Goal: Check status: Check status

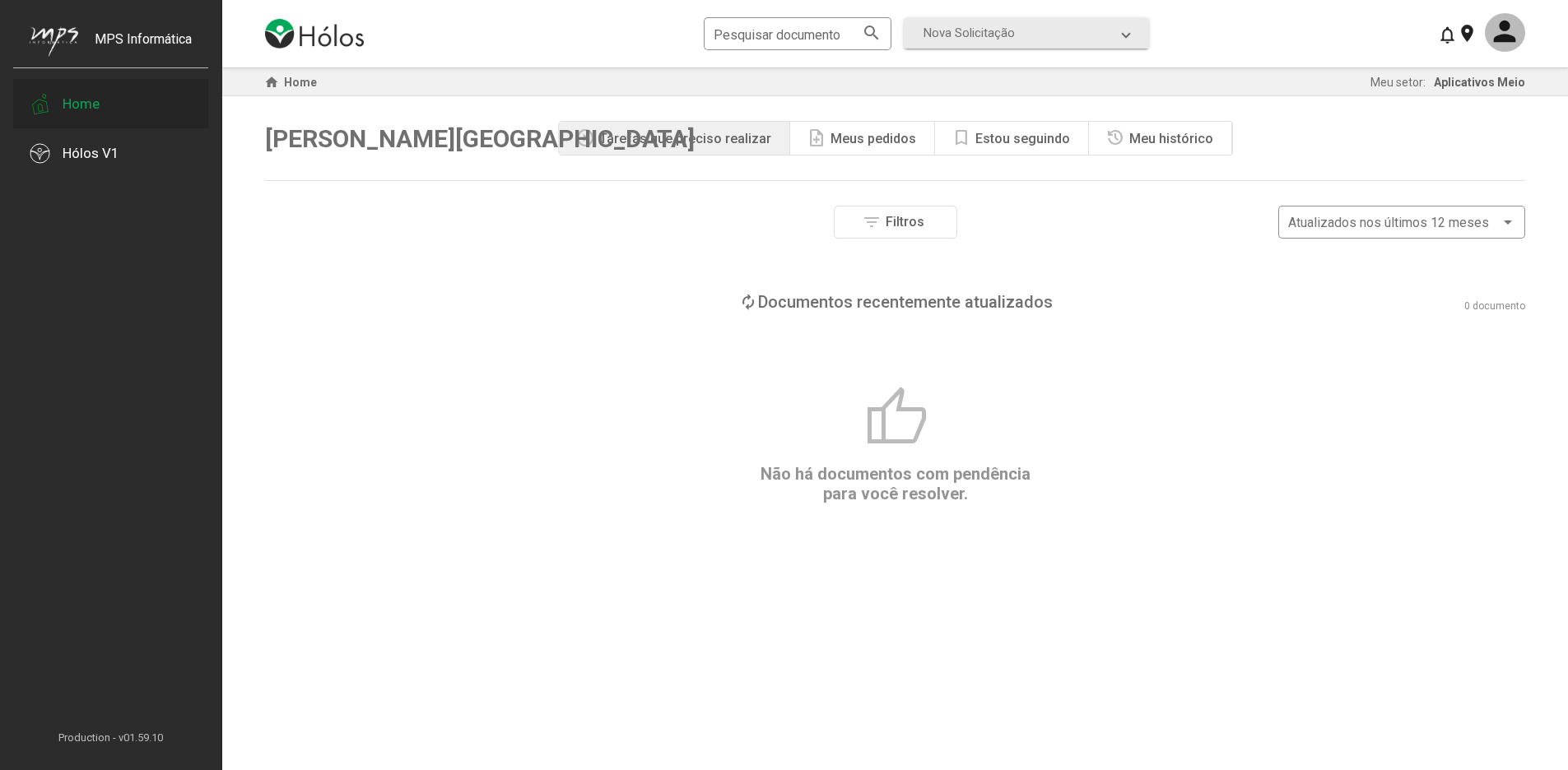
click at [74, 102] on div "Home" at bounding box center [81, 104] width 37 height 17
click at [46, 157] on div at bounding box center [40, 154] width 20 height 20
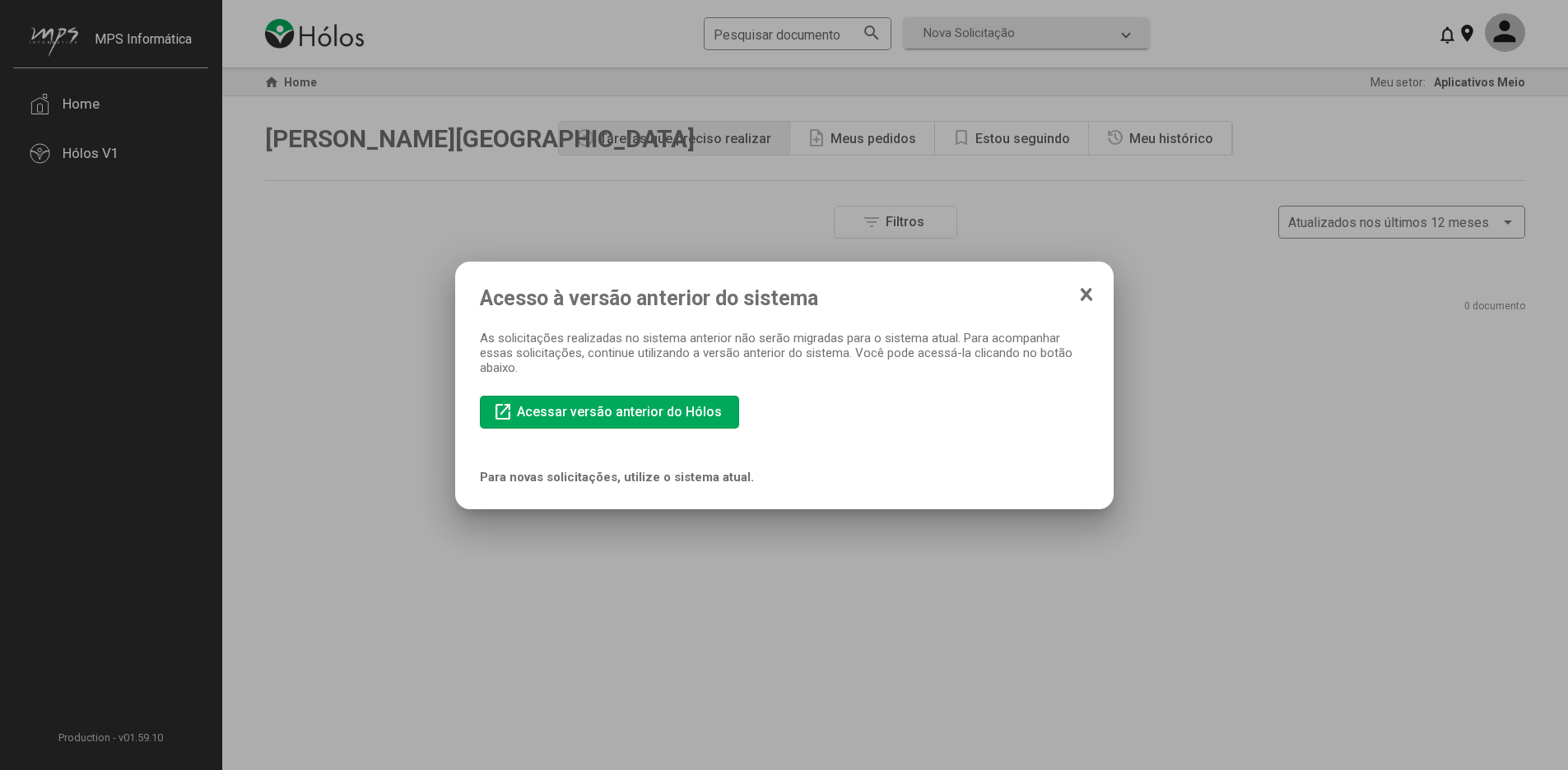
click at [1085, 294] on icon at bounding box center [1086, 293] width 9 height 10
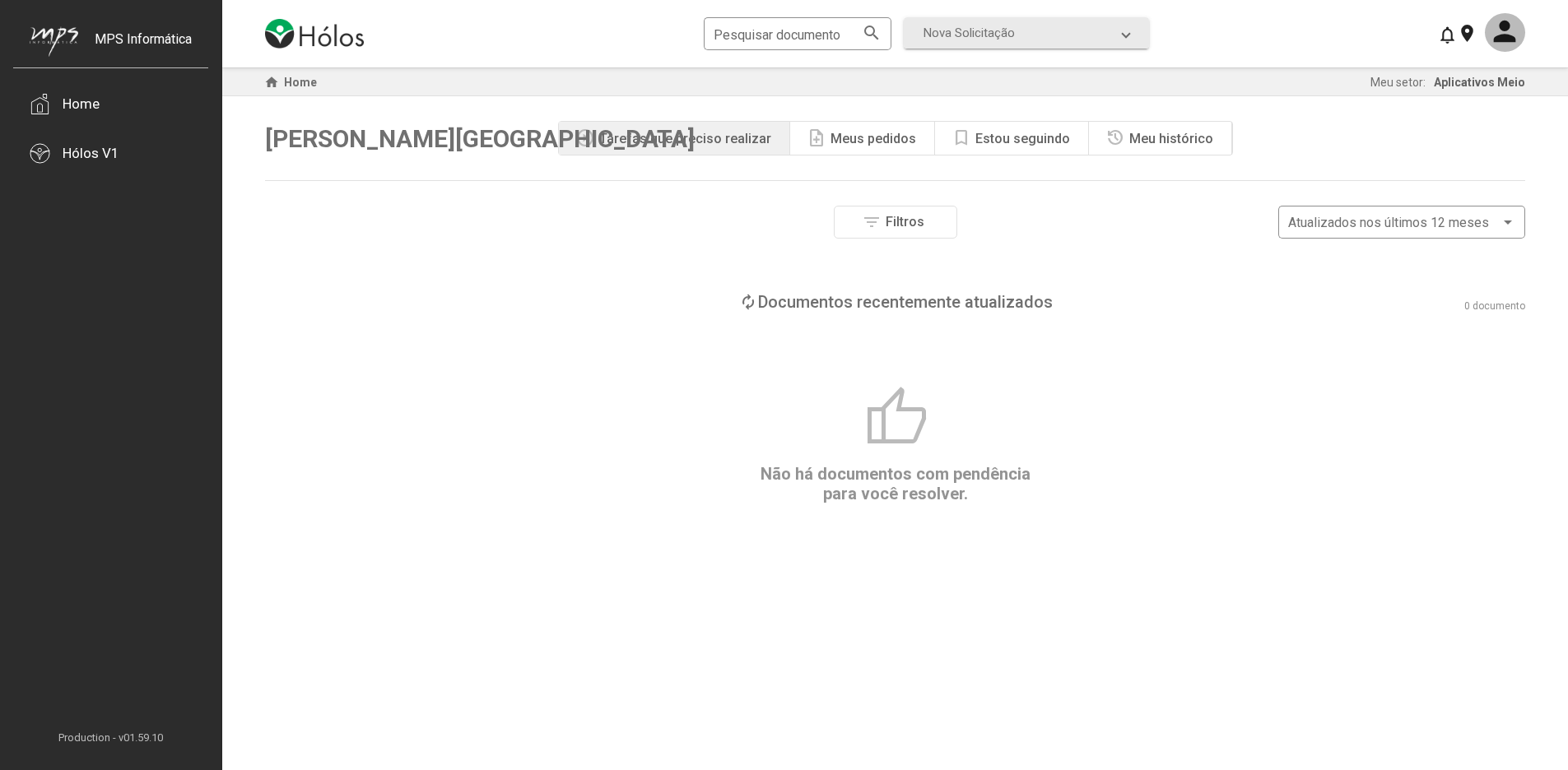
click at [1020, 139] on div "Estou seguindo" at bounding box center [1022, 139] width 95 height 16
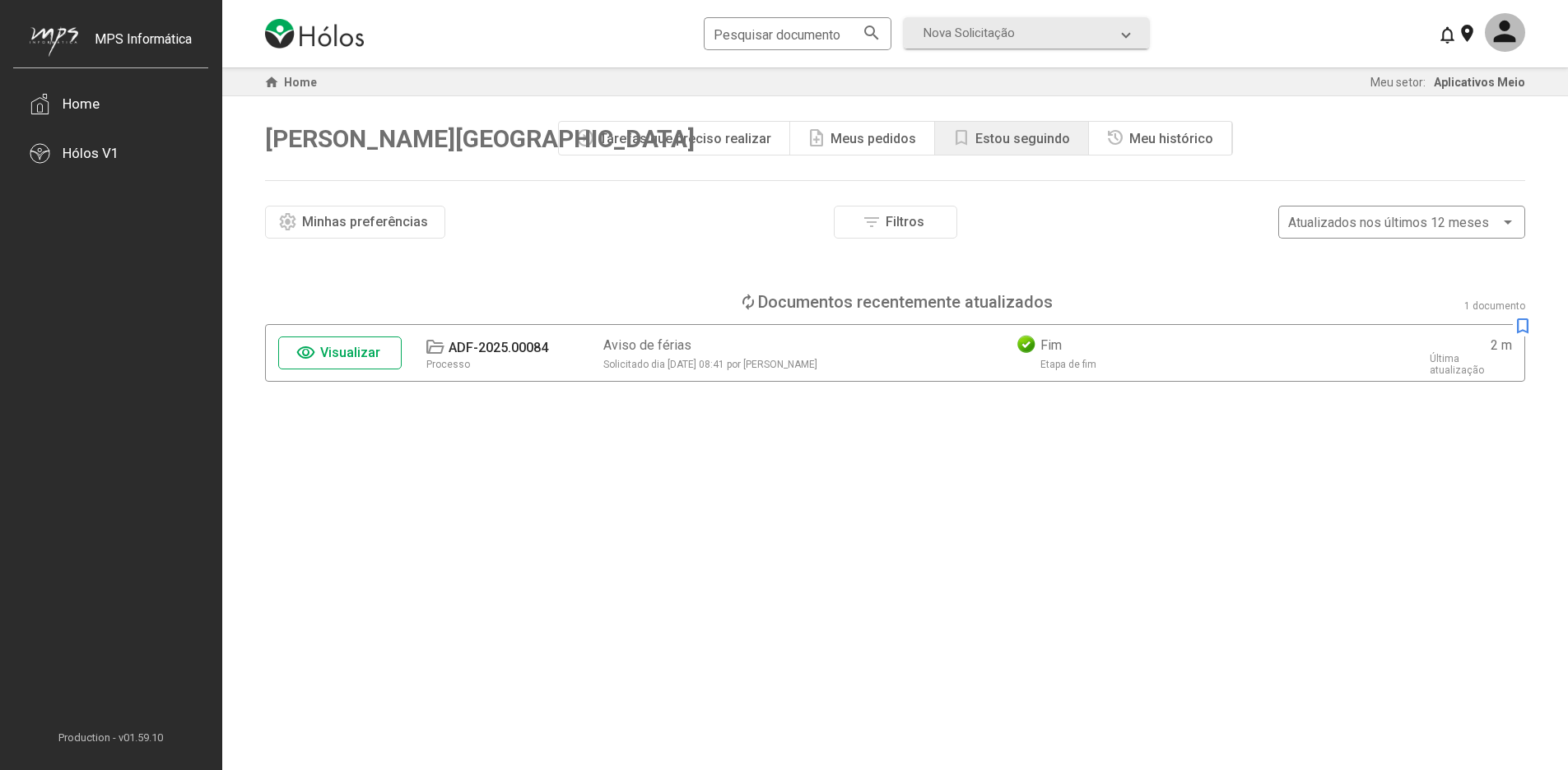
click at [351, 355] on span "Visualizar" at bounding box center [350, 352] width 61 height 16
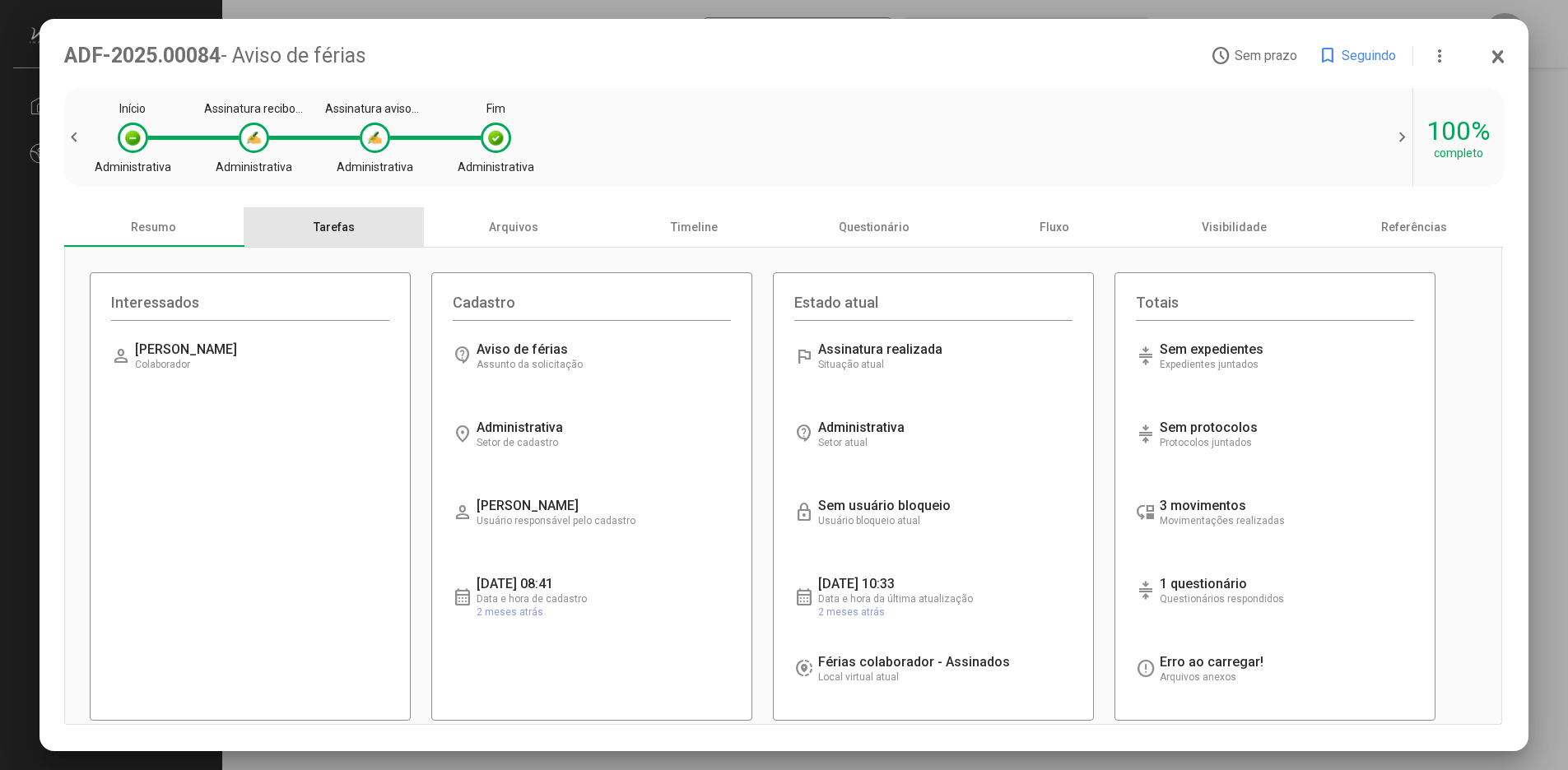
click at [329, 230] on div "Tarefas" at bounding box center [334, 227] width 181 height 39
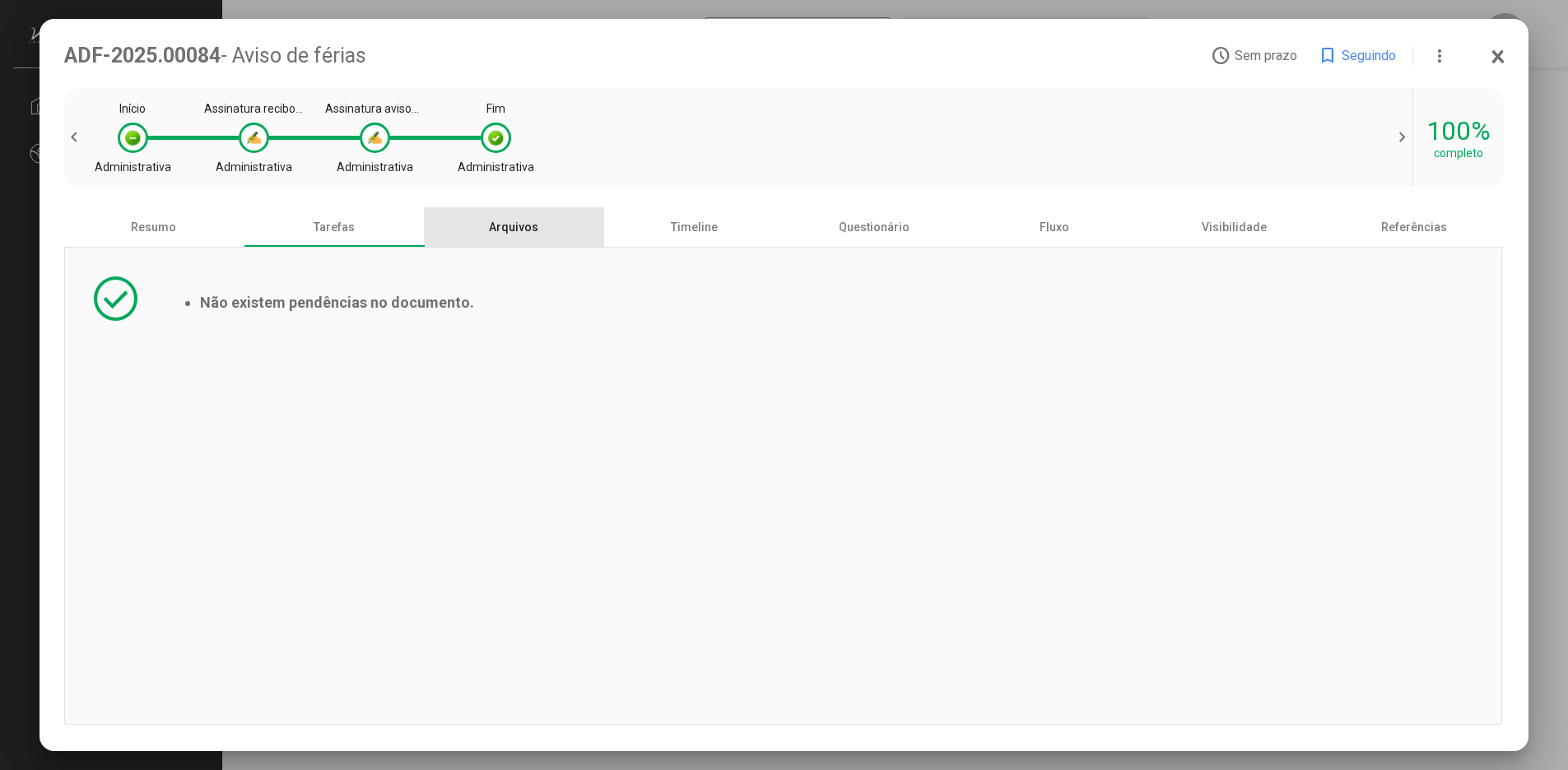
click at [517, 230] on div "Arquivos" at bounding box center [514, 227] width 181 height 39
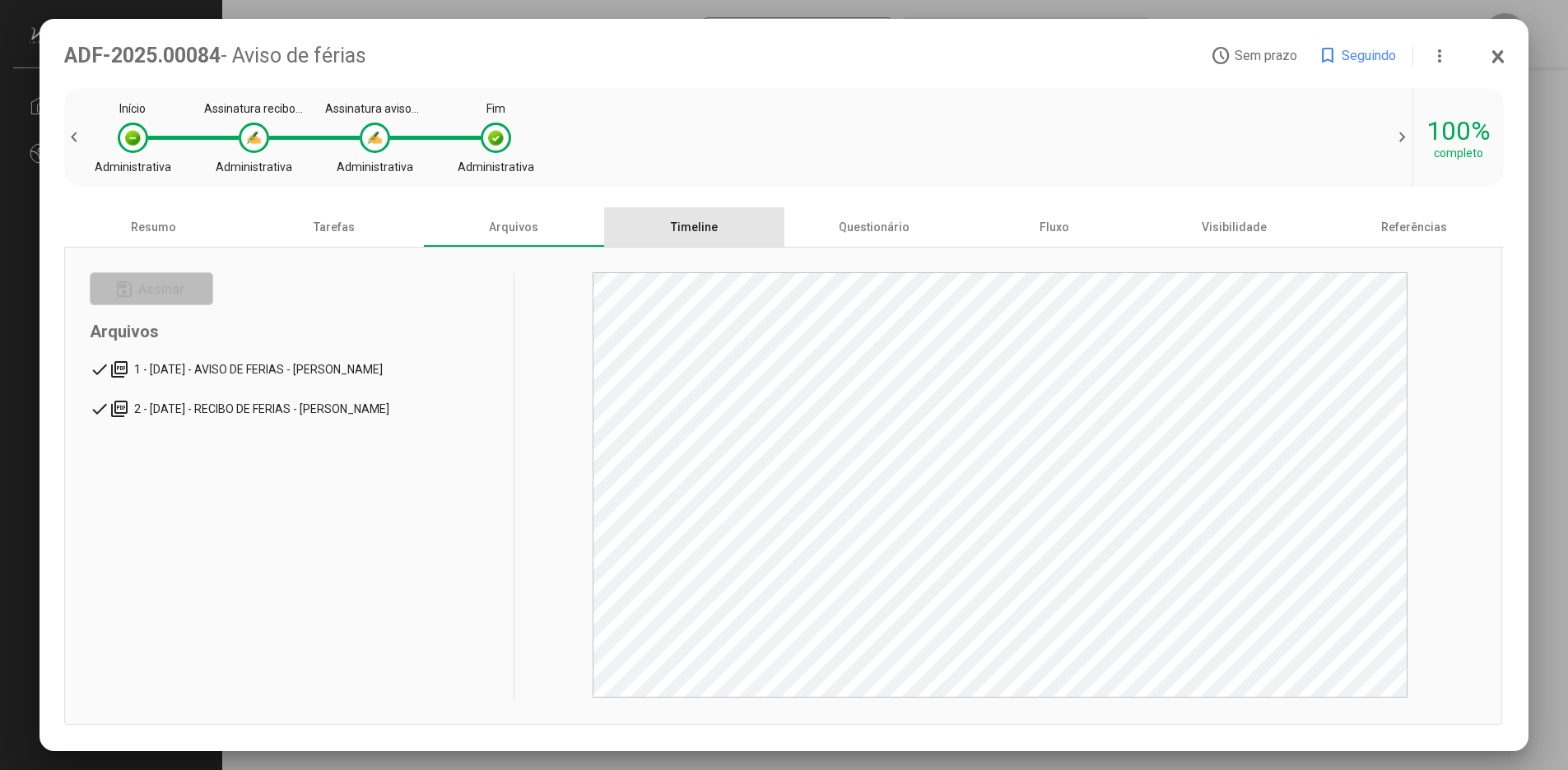
click at [692, 231] on div "Timeline" at bounding box center [695, 227] width 181 height 39
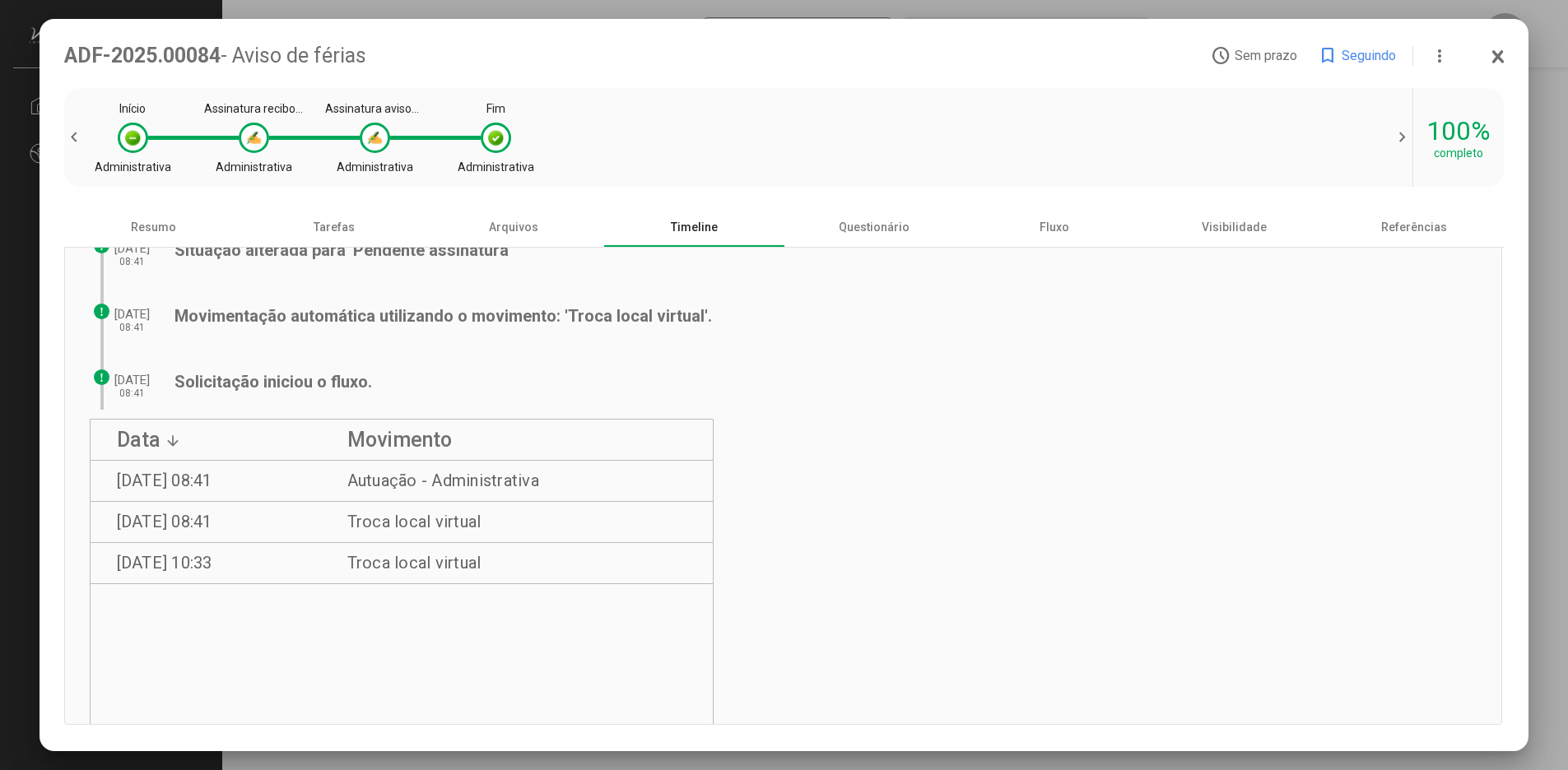
scroll to position [592, 0]
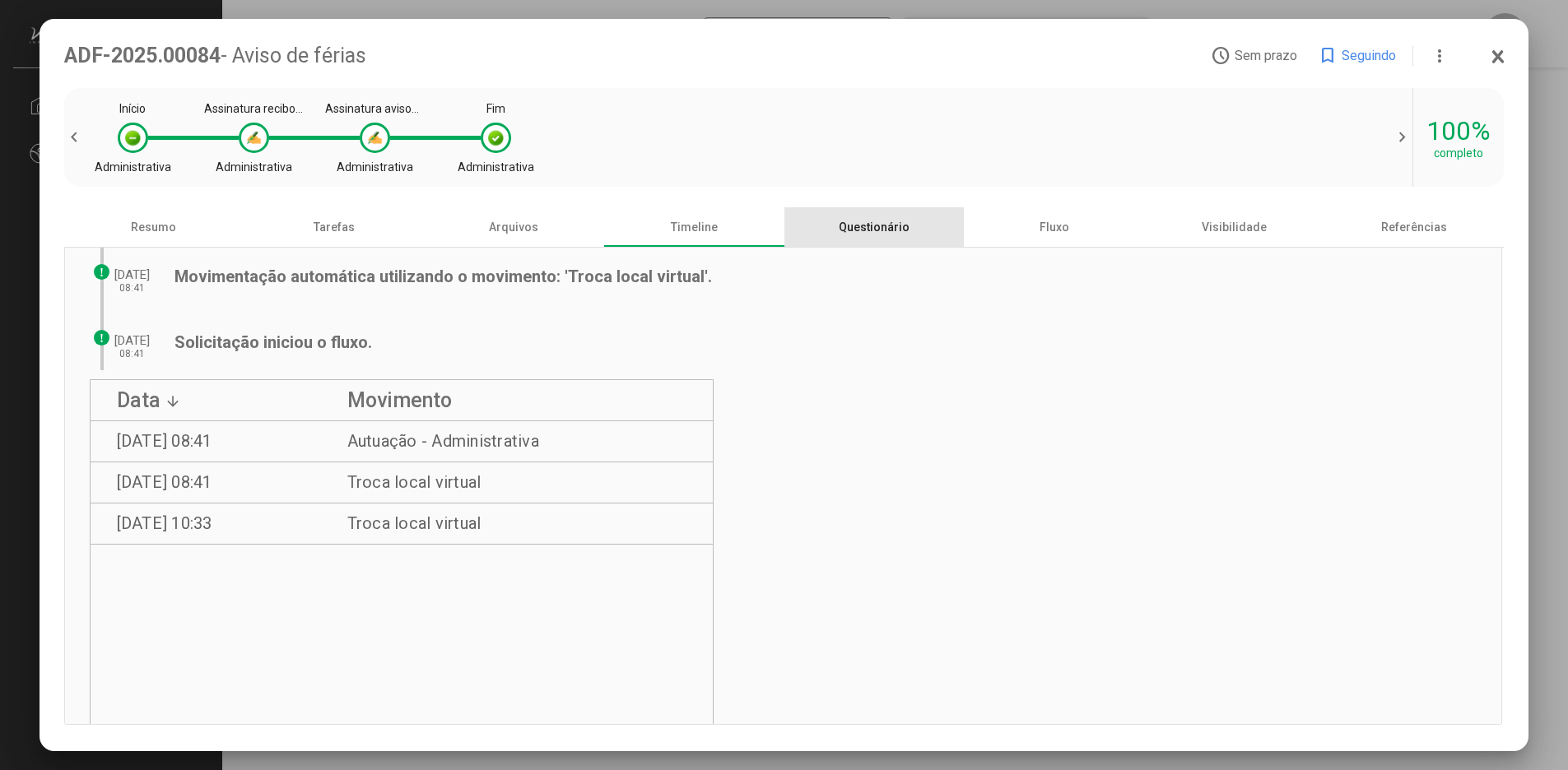
click at [877, 235] on div "Questionário" at bounding box center [874, 227] width 181 height 39
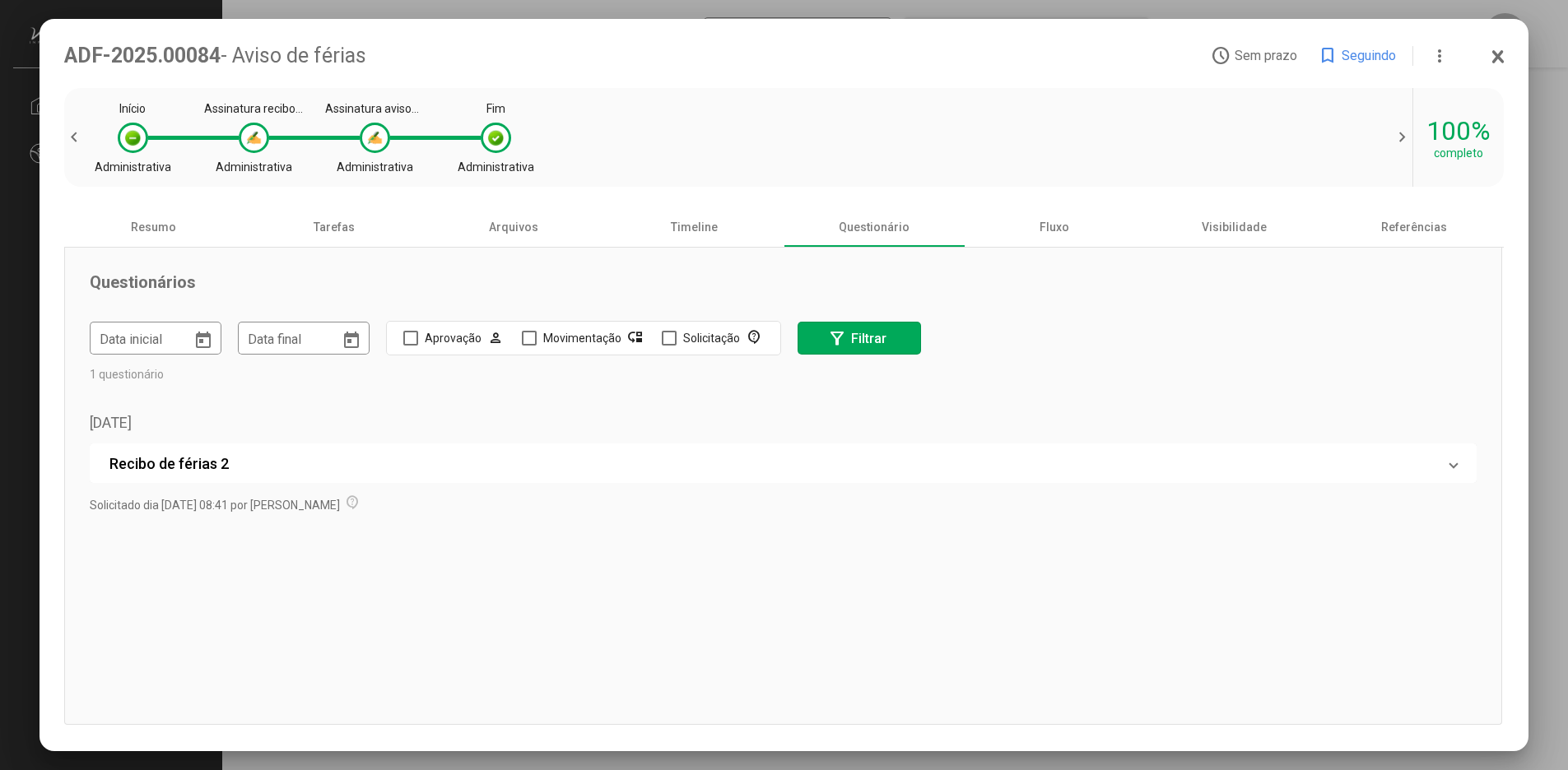
click at [185, 466] on mat-panel-title "Recibo de férias 2" at bounding box center [774, 464] width 1329 height 18
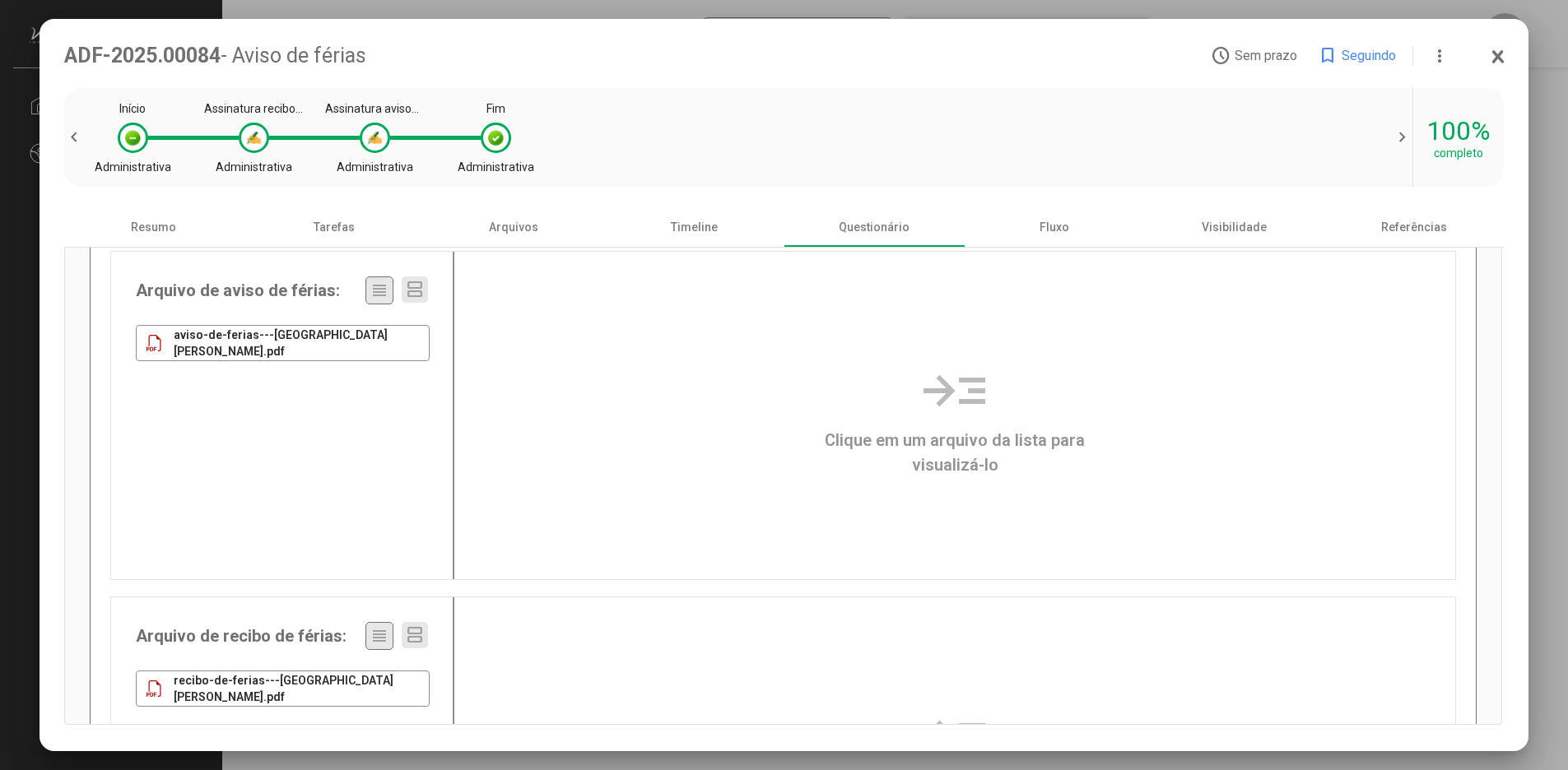
scroll to position [197, 0]
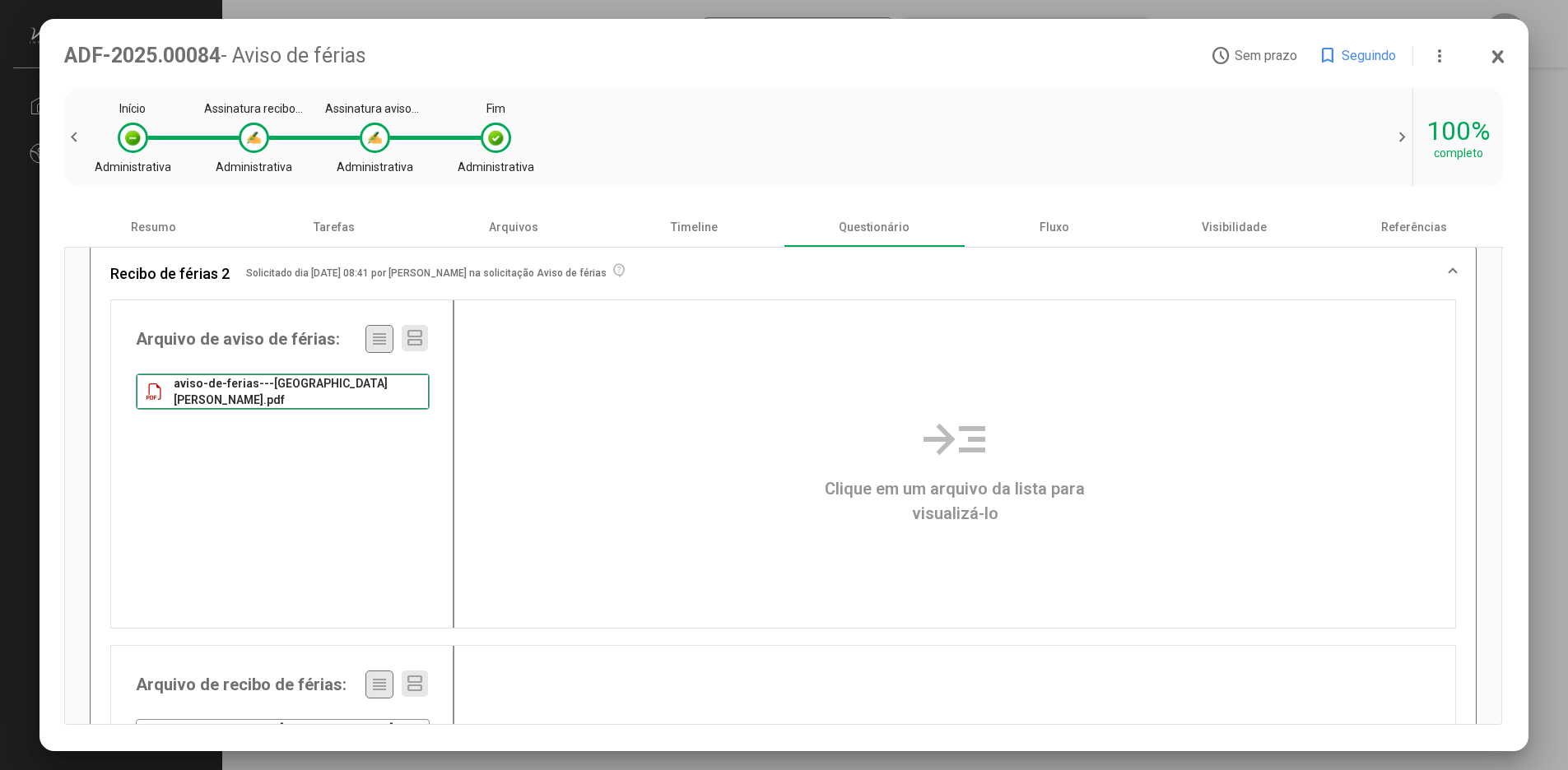
click at [219, 393] on span "aviso-de-ferias---[GEOGRAPHIC_DATA][PERSON_NAME].pdf" at bounding box center [285, 391] width 222 height 33
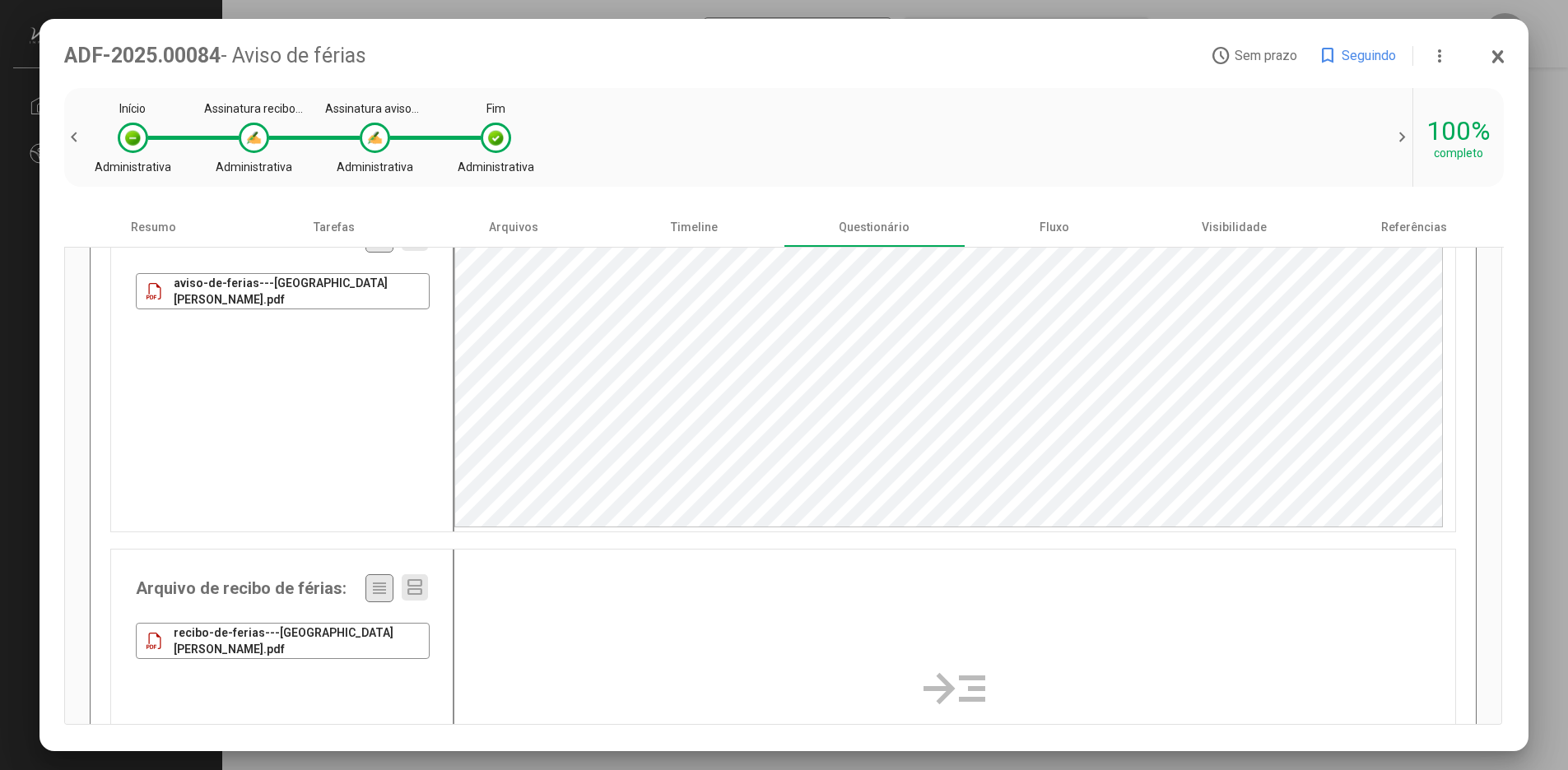
scroll to position [395, 0]
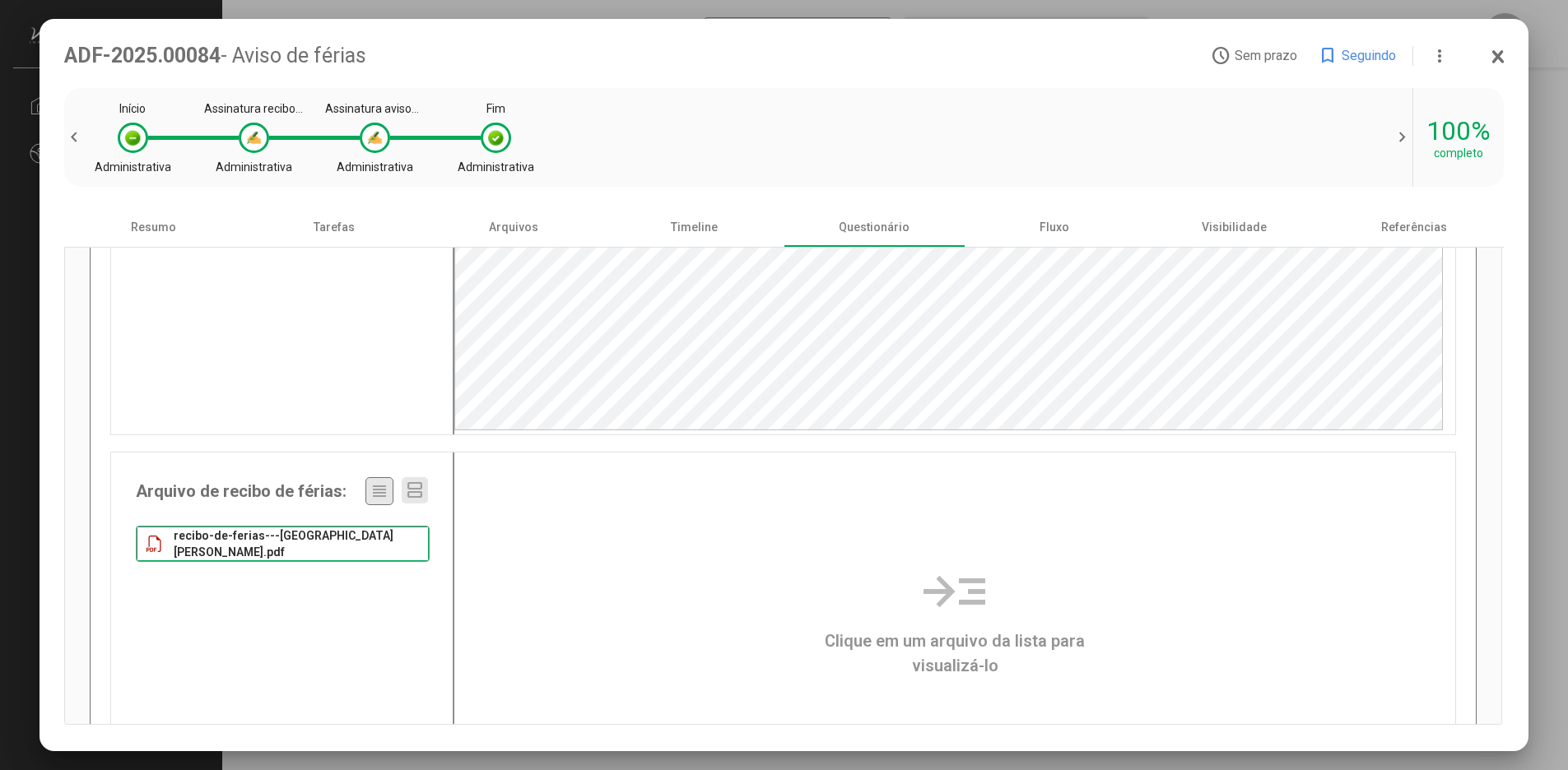
click at [253, 539] on span "recibo-de-ferias---[GEOGRAPHIC_DATA][PERSON_NAME].pdf" at bounding box center [285, 544] width 222 height 33
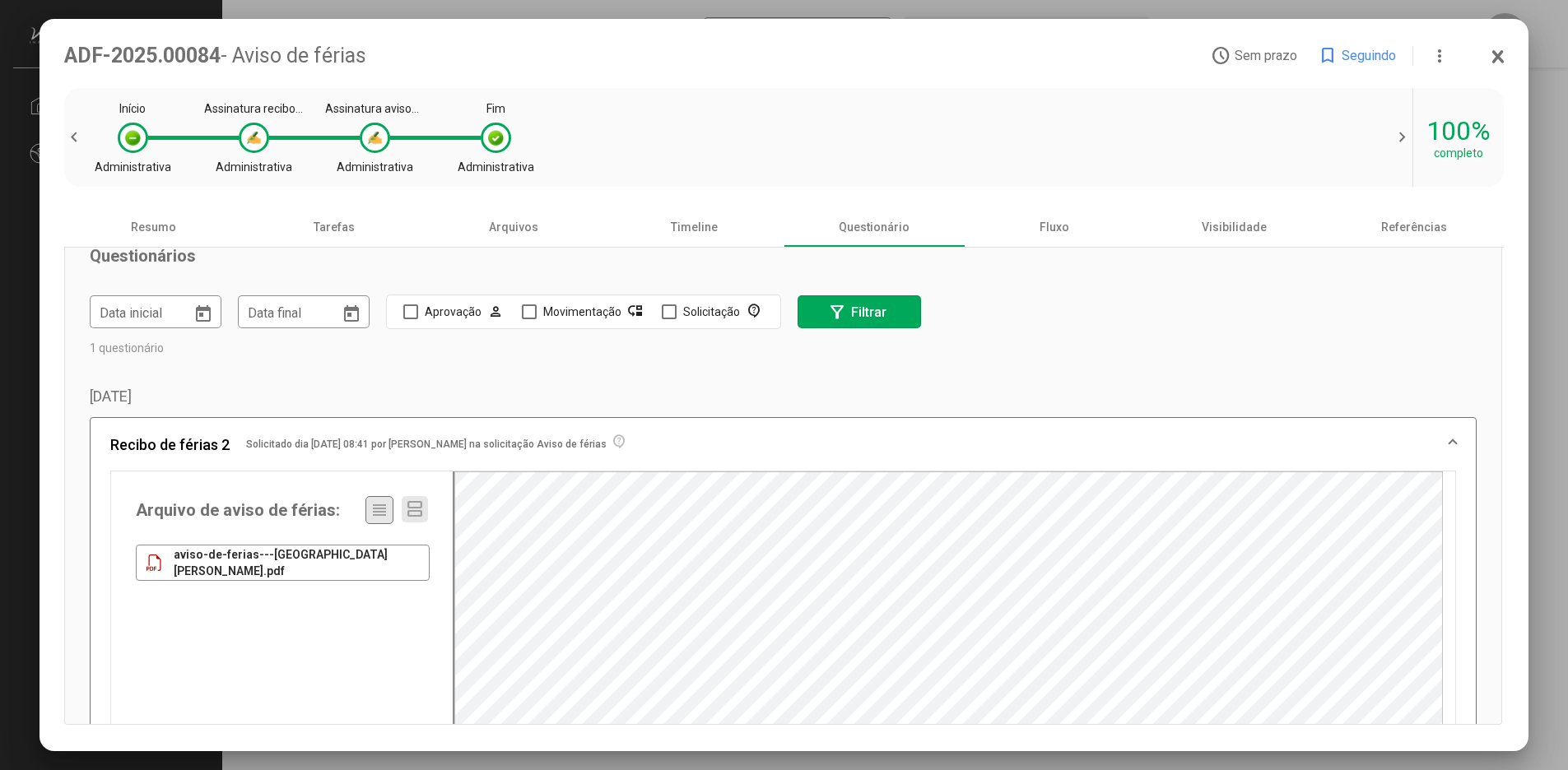
scroll to position [0, 0]
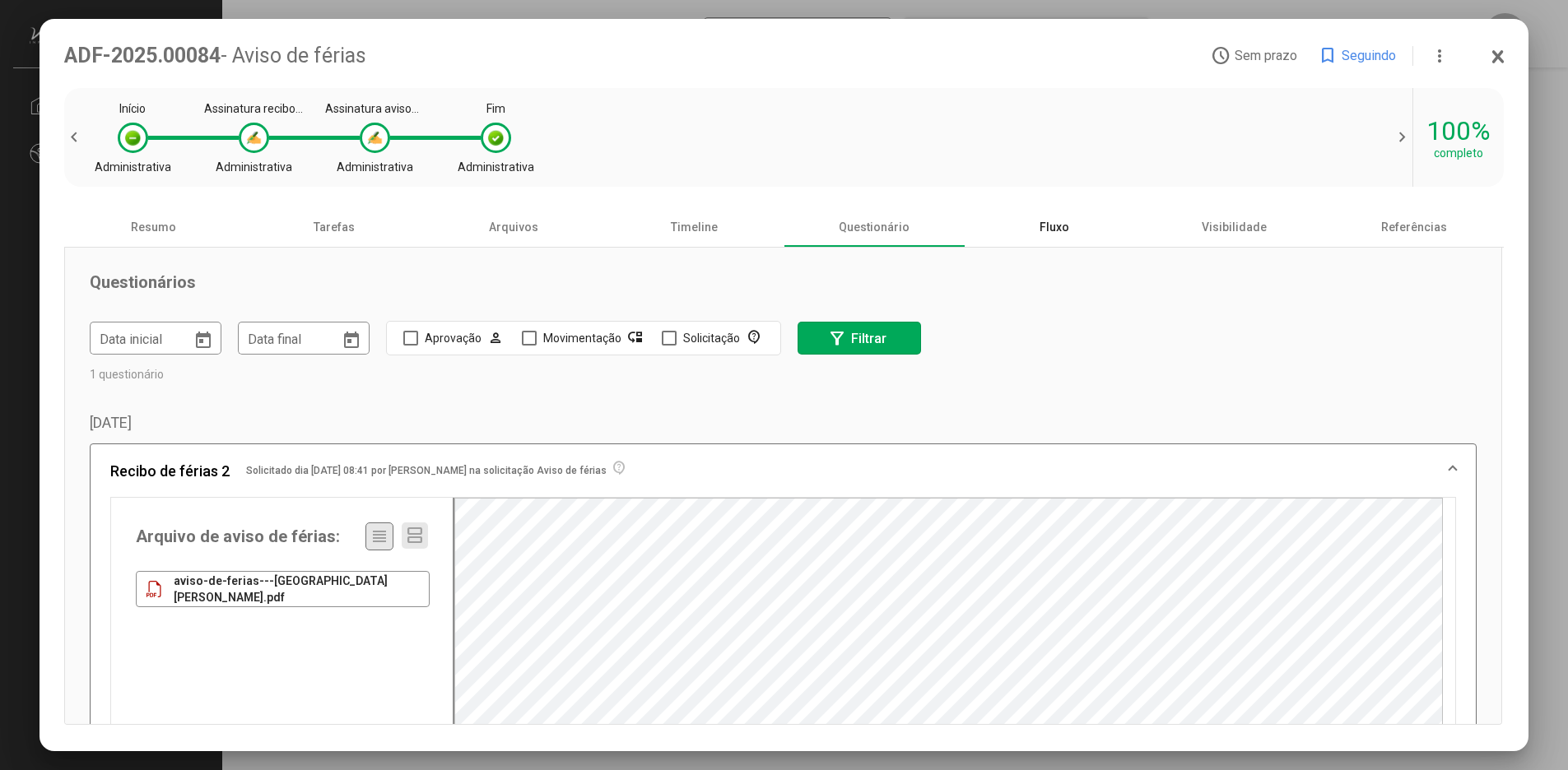
click at [1059, 230] on div "Fluxo" at bounding box center [1054, 227] width 181 height 39
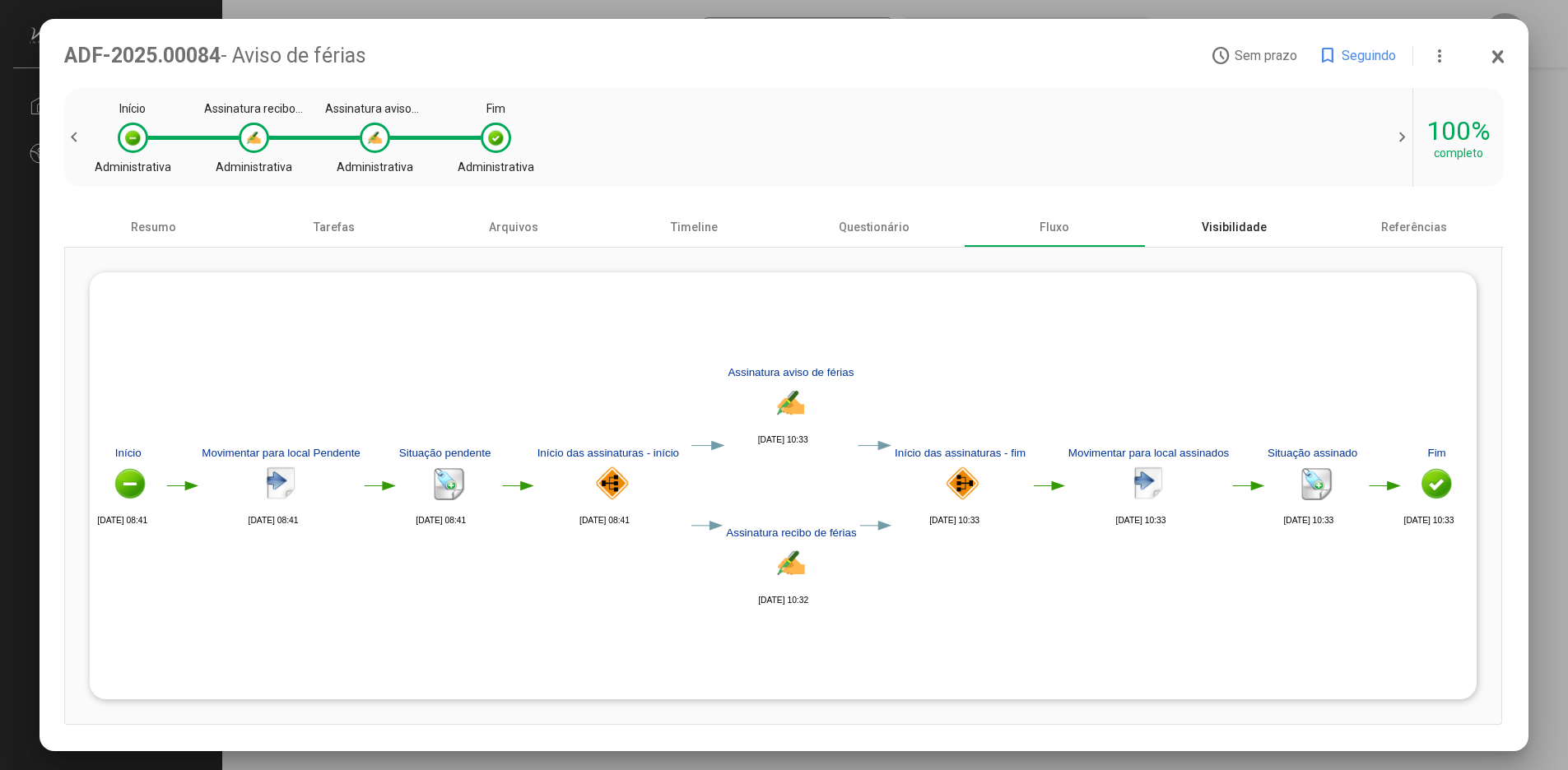
click at [1239, 232] on div "Visibilidade" at bounding box center [1235, 227] width 181 height 39
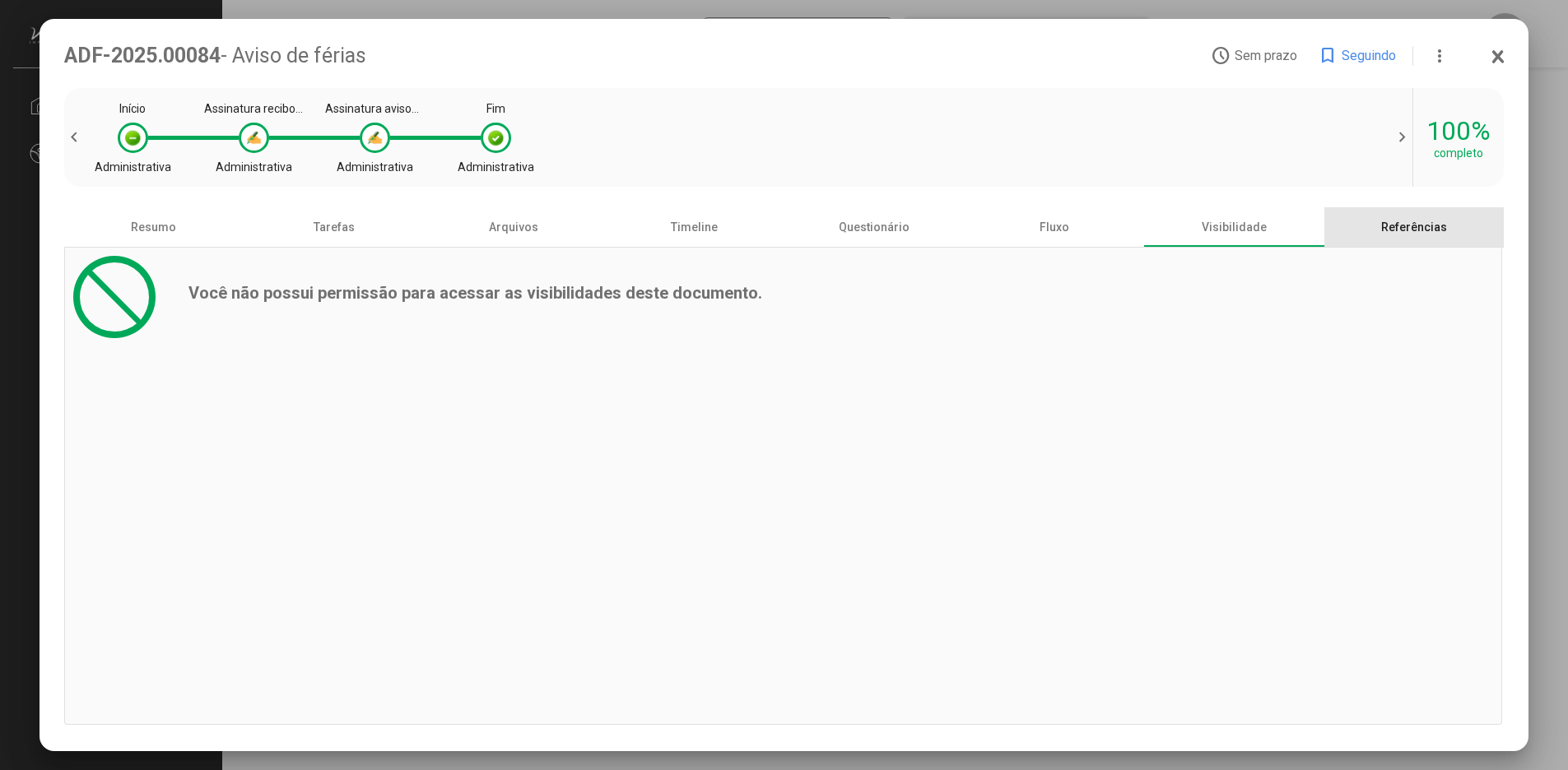
click at [1414, 236] on div "Referências" at bounding box center [1414, 227] width 181 height 39
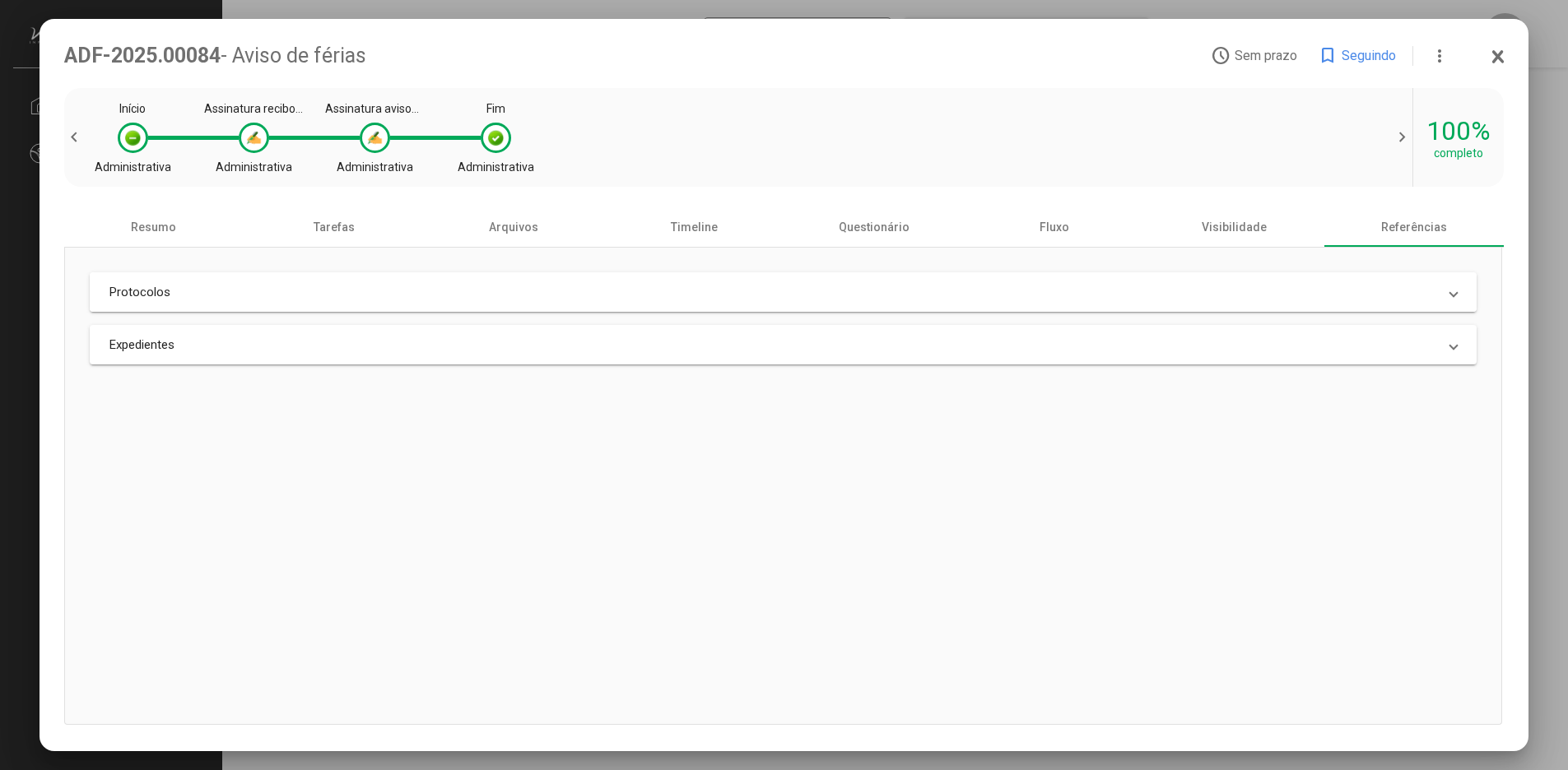
click at [1172, 307] on mat-expansion-panel-header "Protocolos" at bounding box center [783, 292] width 1387 height 39
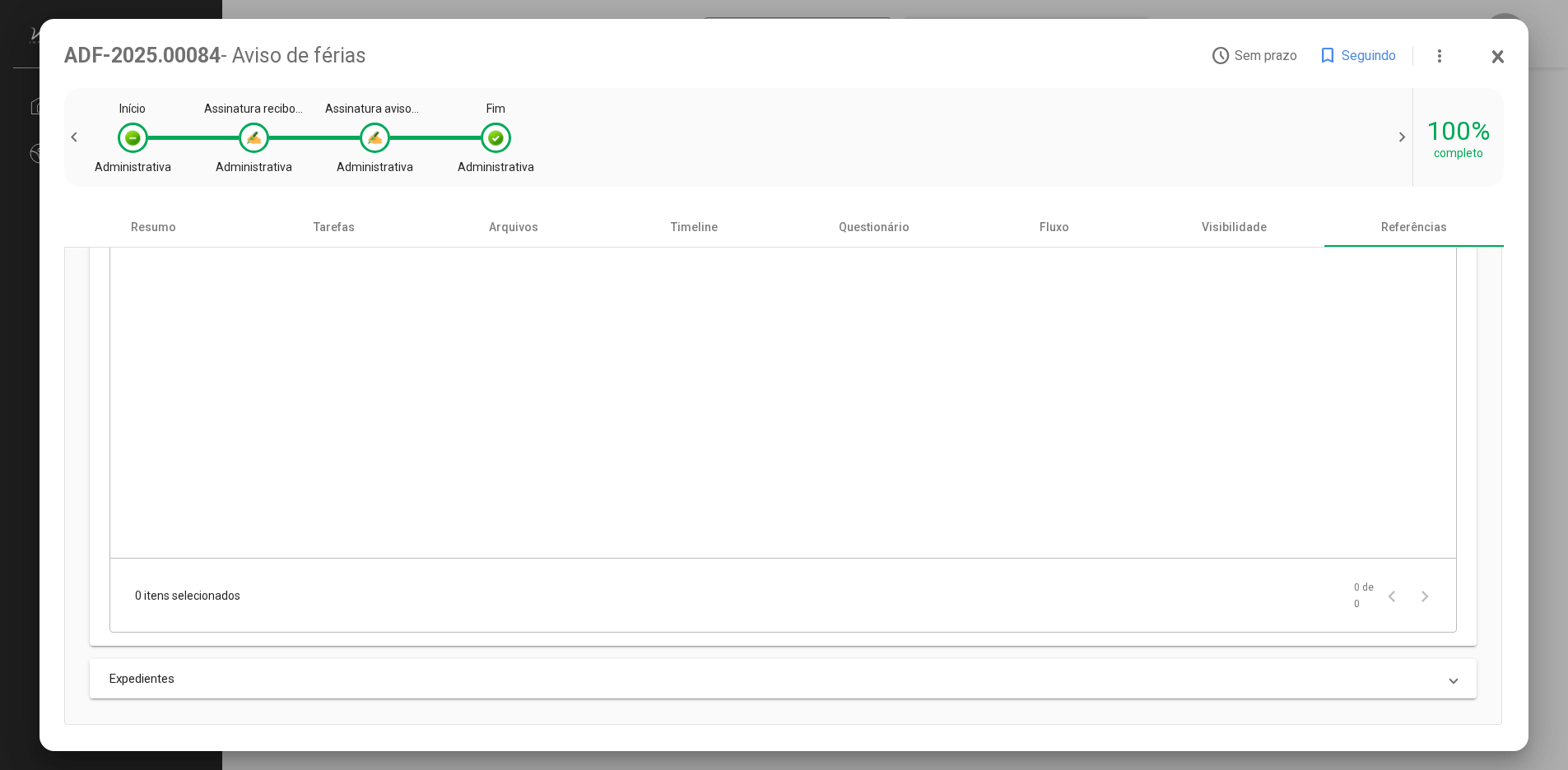
scroll to position [155, 0]
click at [614, 681] on mat-panel-title "Expedientes" at bounding box center [774, 679] width 1329 height 15
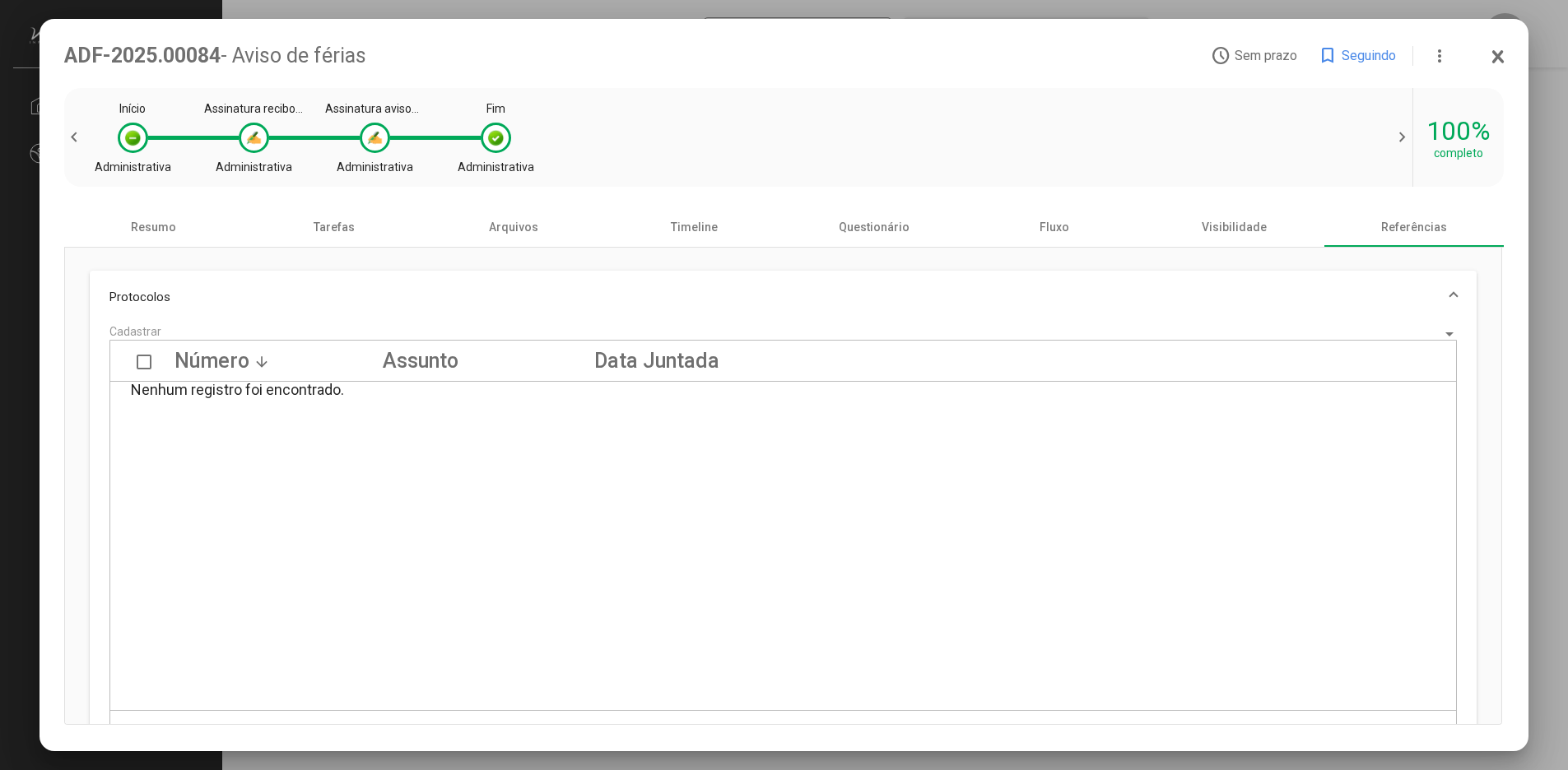
scroll to position [0, 0]
click at [137, 143] on div at bounding box center [132, 138] width 18 height 18
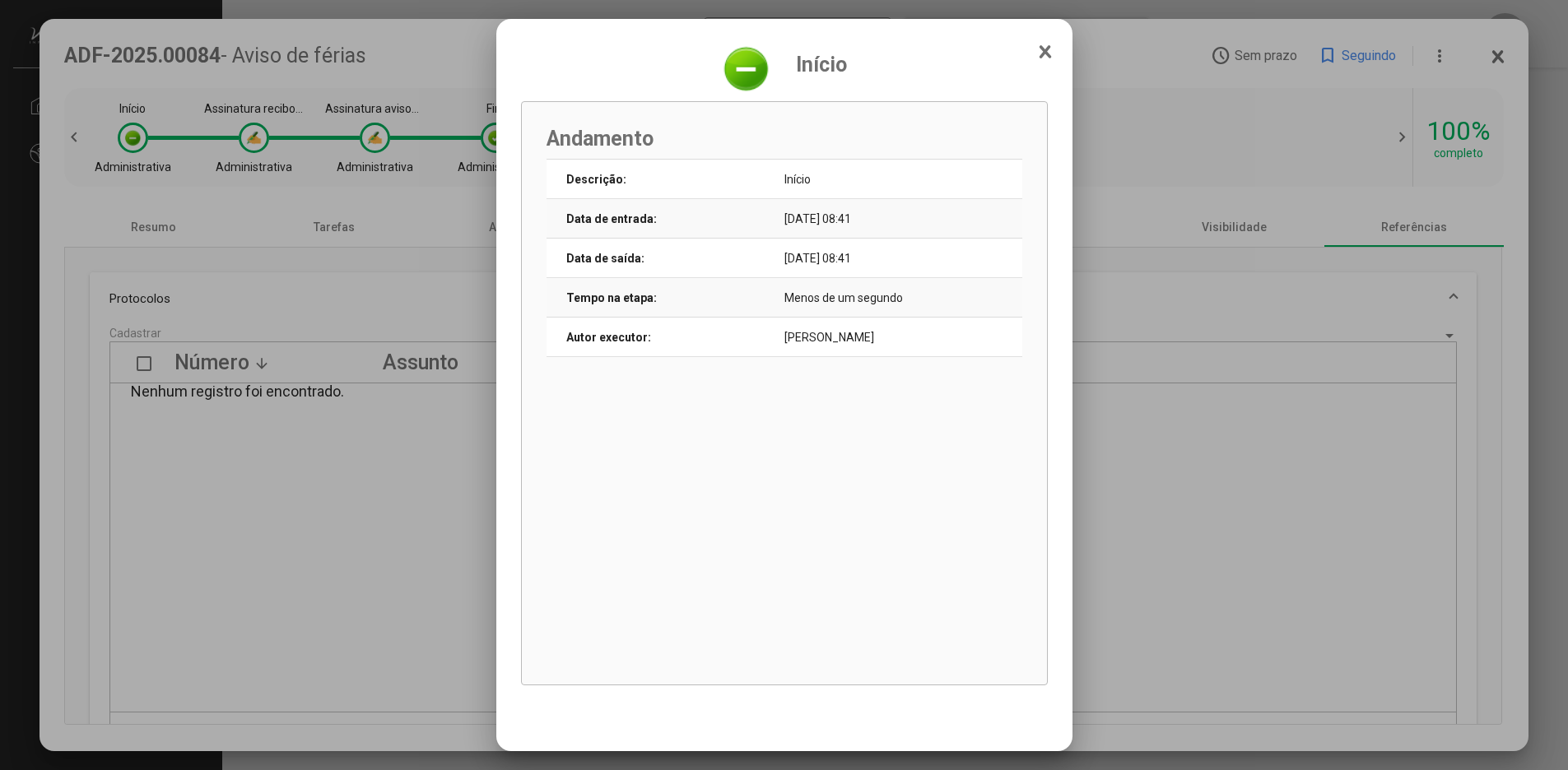
click at [1049, 57] on icon at bounding box center [1045, 51] width 9 height 10
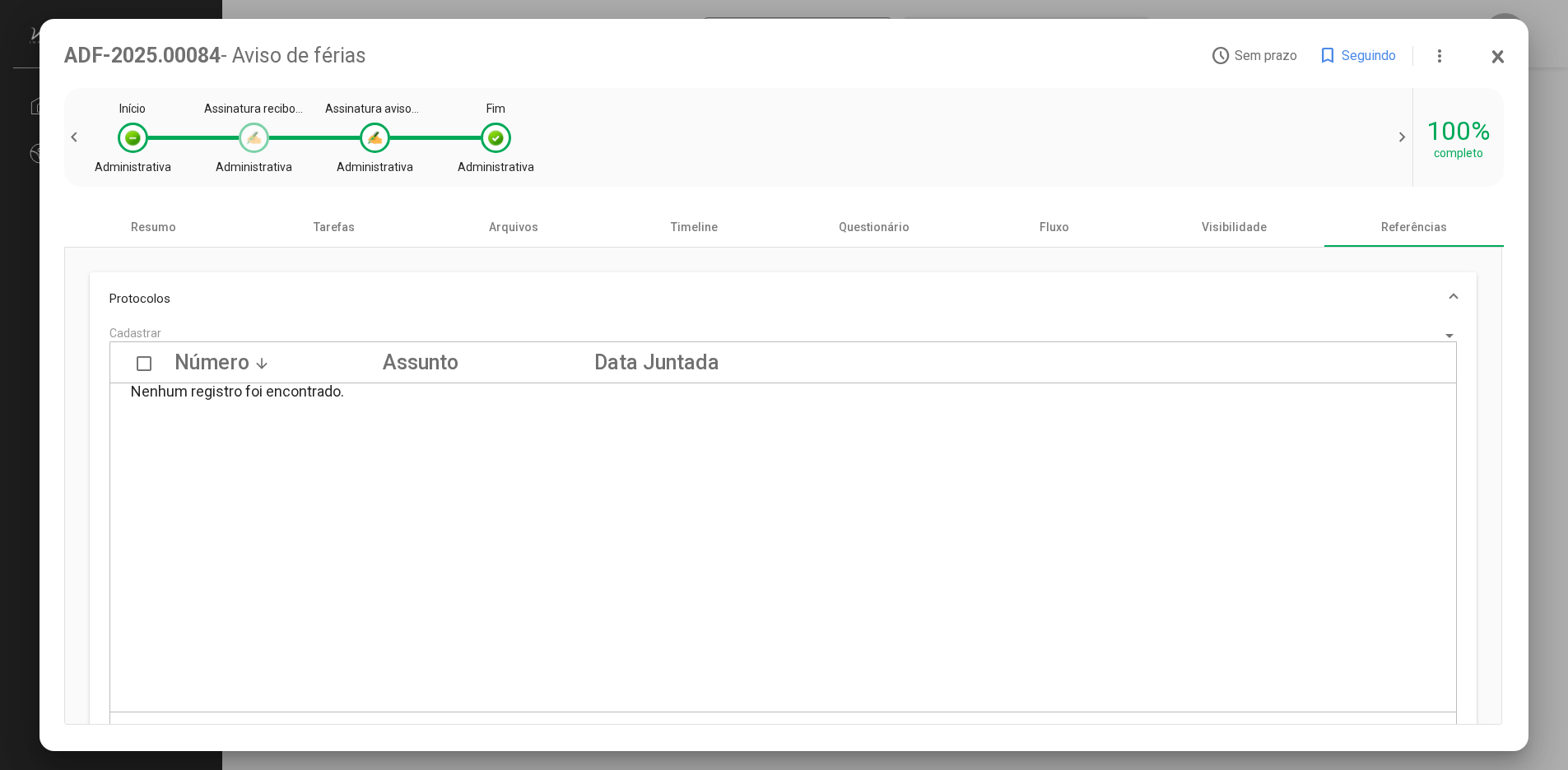
click at [250, 136] on div at bounding box center [253, 138] width 18 height 18
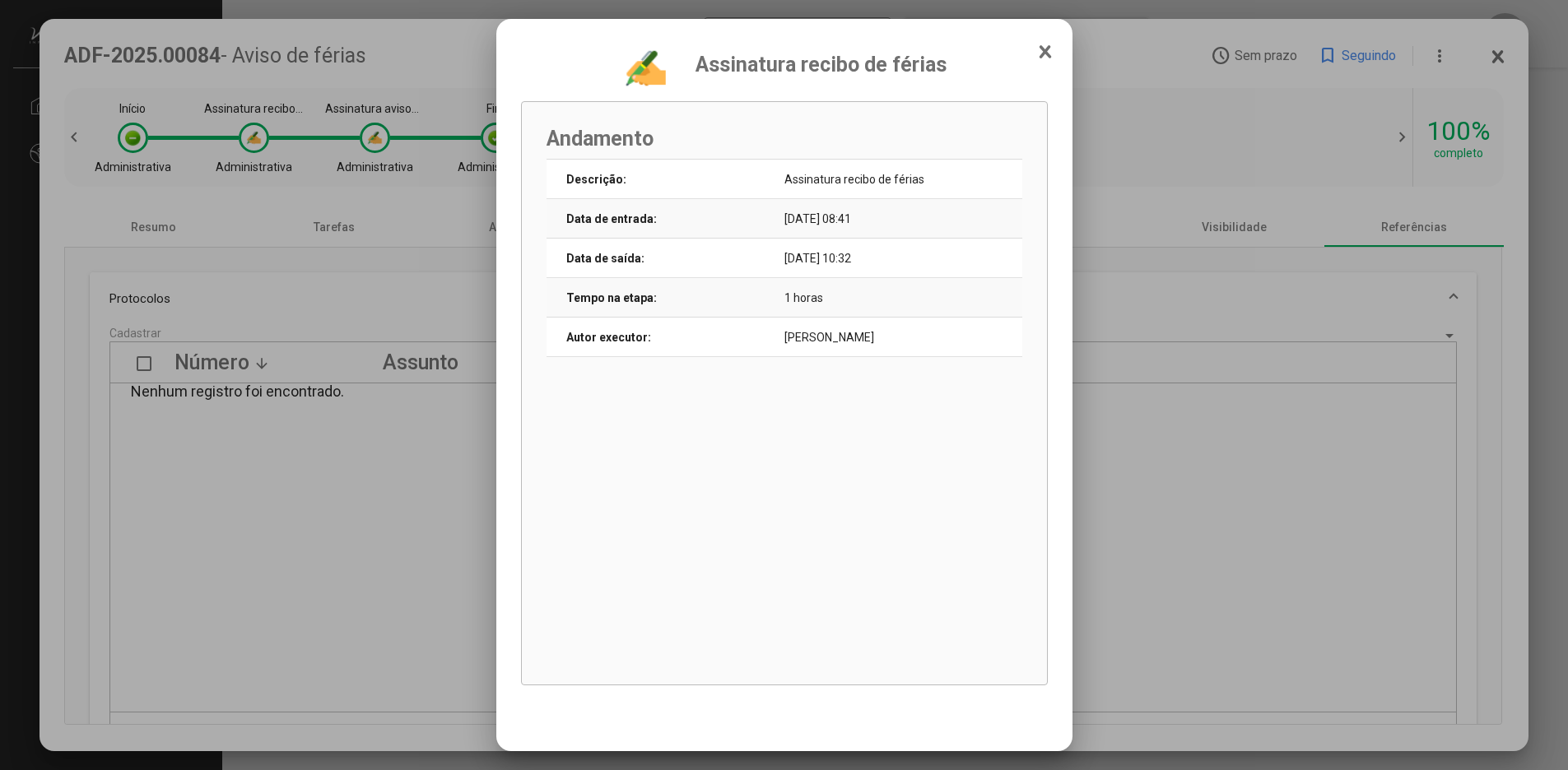
click at [1045, 59] on icon at bounding box center [1045, 52] width 13 height 17
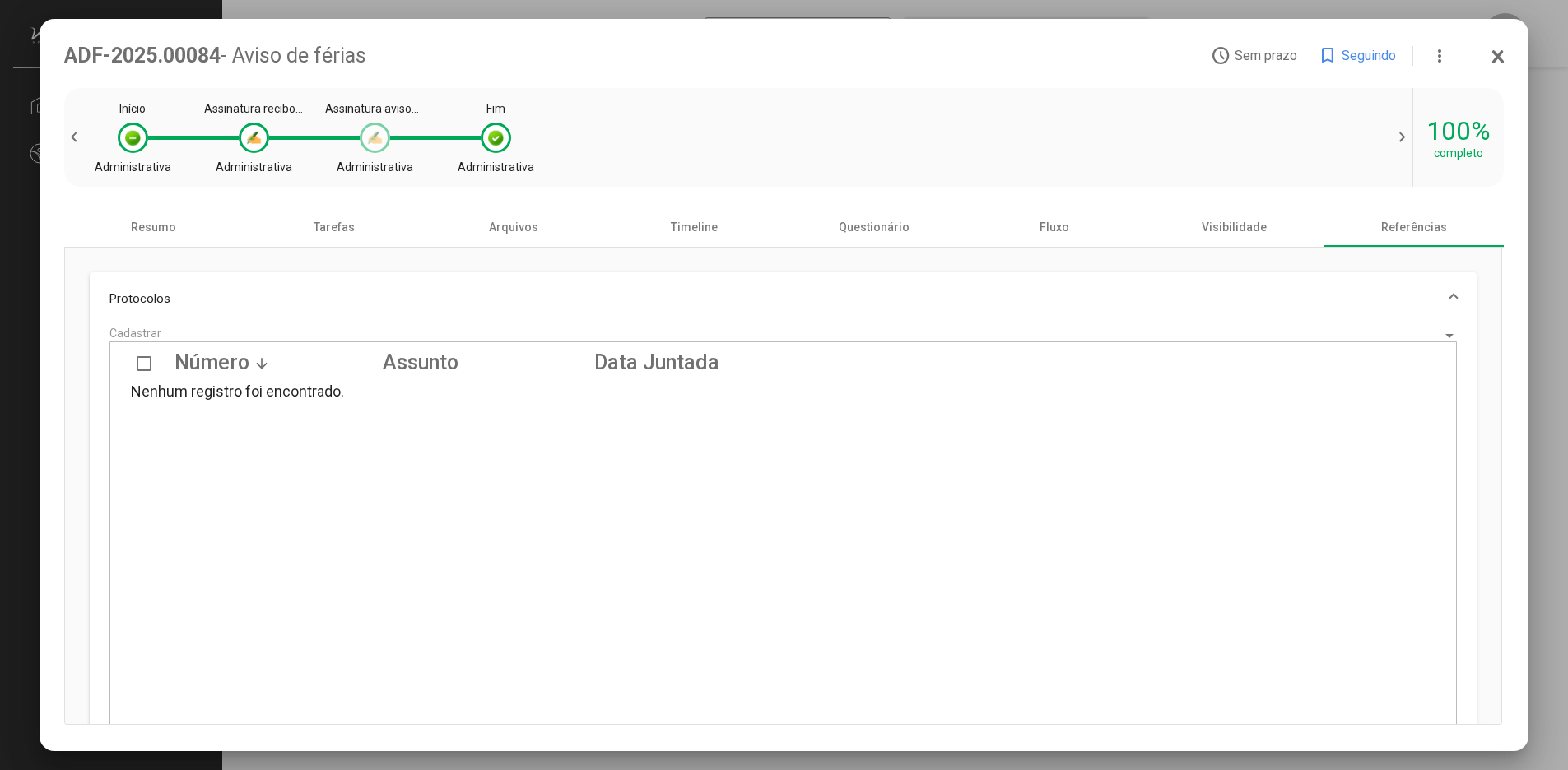
click at [379, 141] on div at bounding box center [374, 138] width 18 height 18
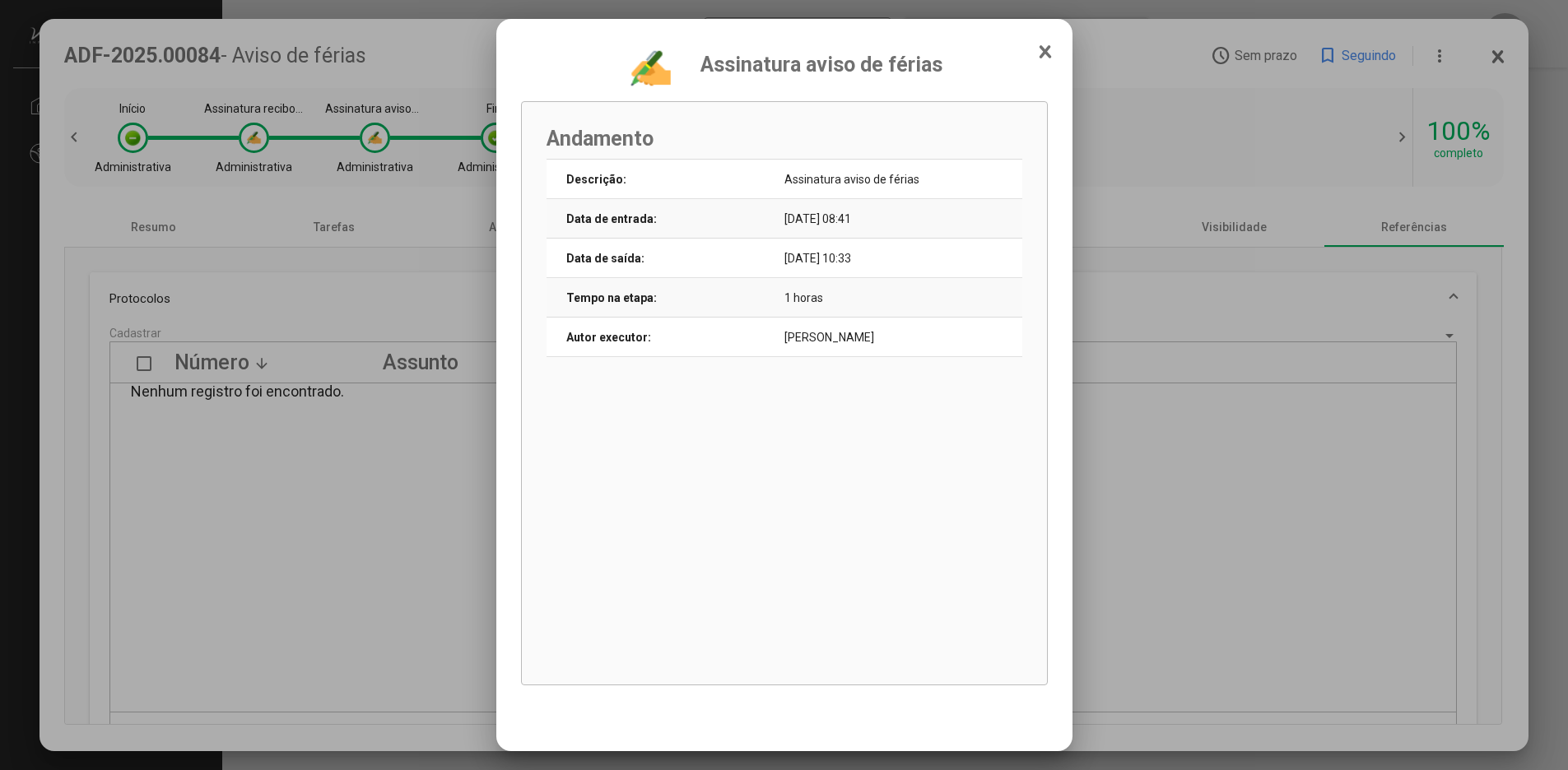
click at [1046, 50] on icon at bounding box center [1044, 51] width 8 height 10
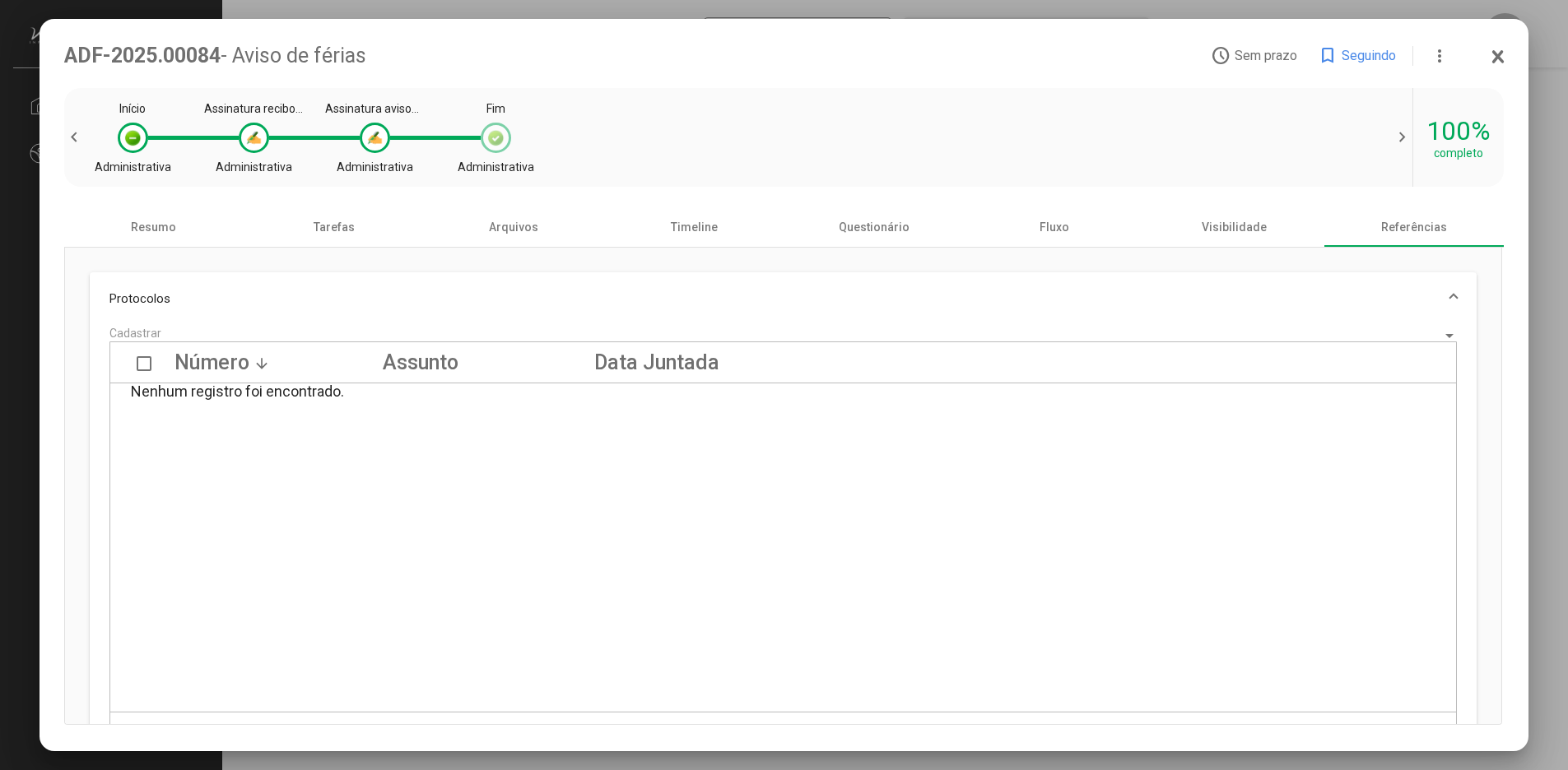
click at [504, 136] on div at bounding box center [495, 138] width 18 height 18
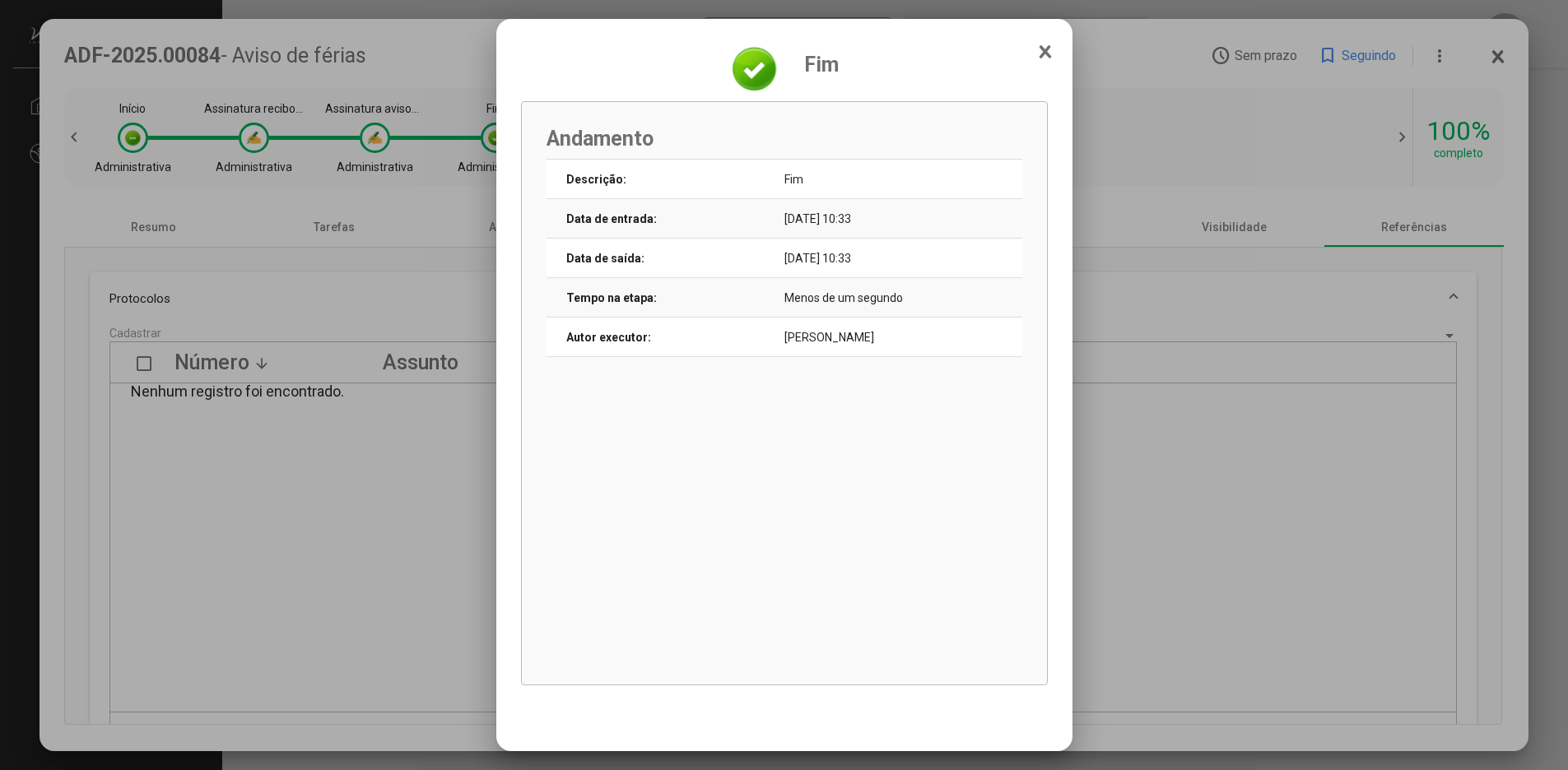
click at [1047, 53] on icon at bounding box center [1045, 51] width 9 height 10
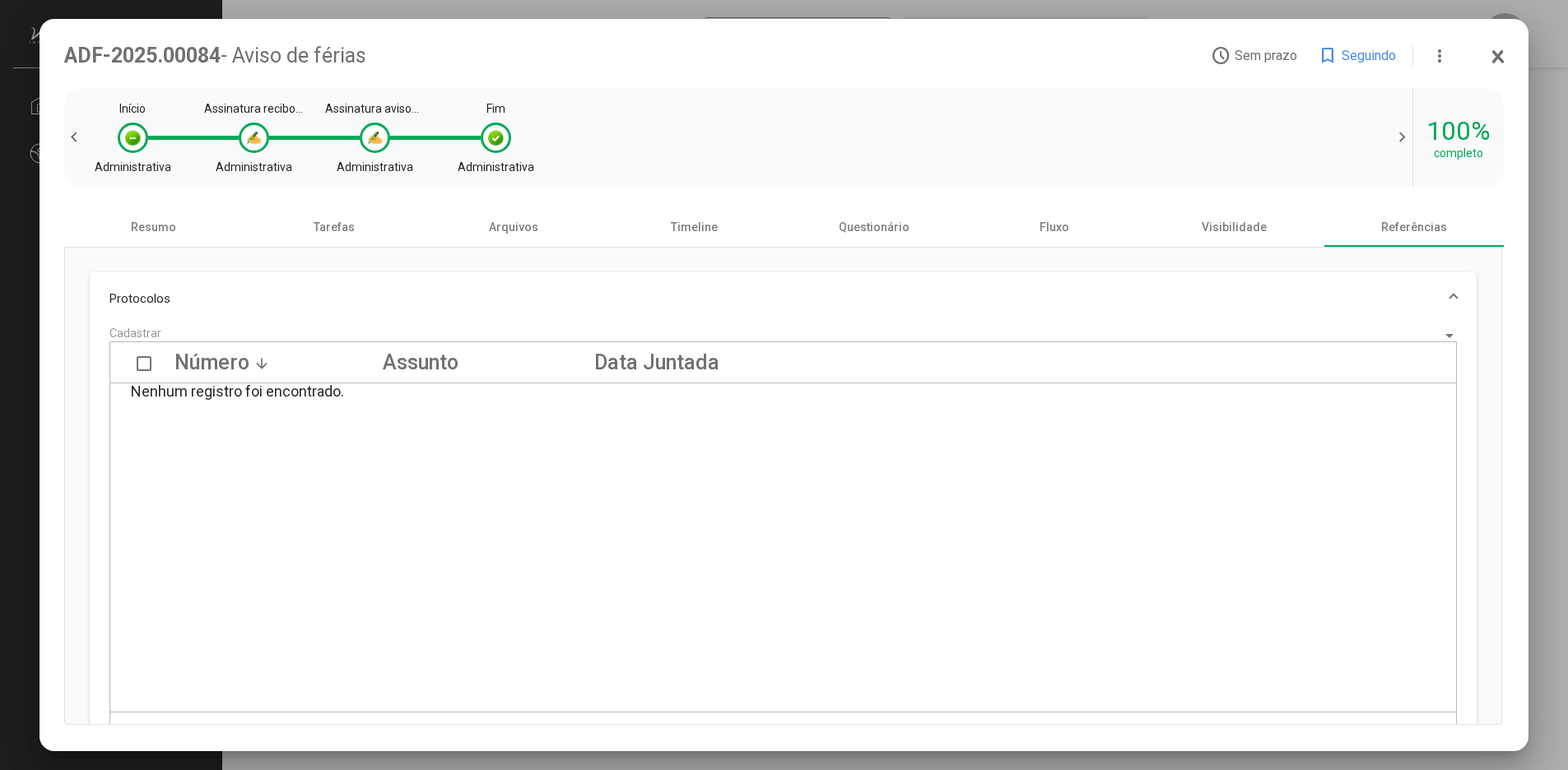
click at [1402, 143] on span "chevron_right" at bounding box center [1399, 137] width 25 height 20
click at [1464, 145] on div "100%" at bounding box center [1458, 131] width 64 height 32
click at [157, 232] on div "Resumo" at bounding box center [155, 227] width 181 height 39
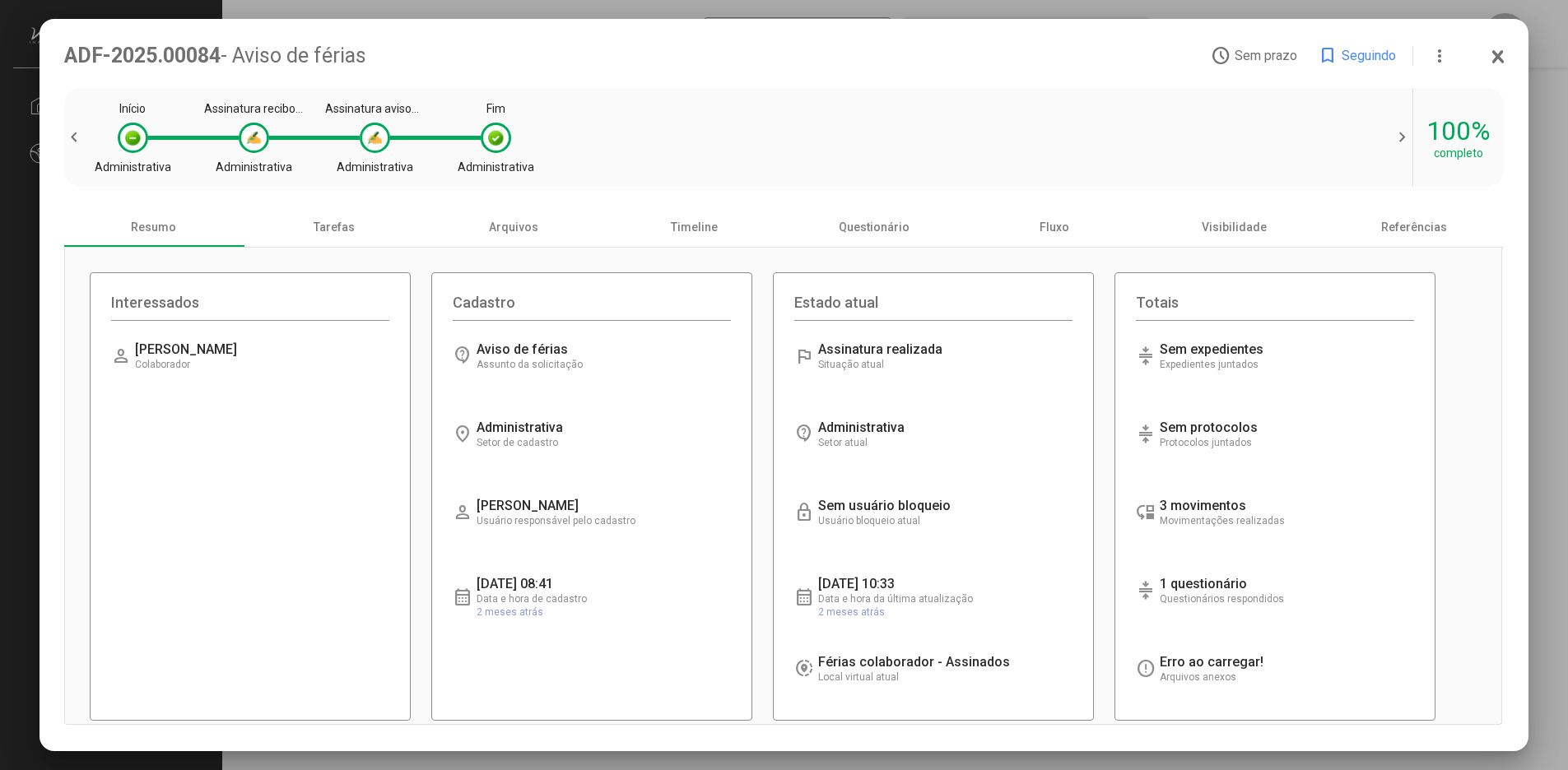
click at [488, 617] on span "2 meses atrás" at bounding box center [510, 612] width 67 height 11
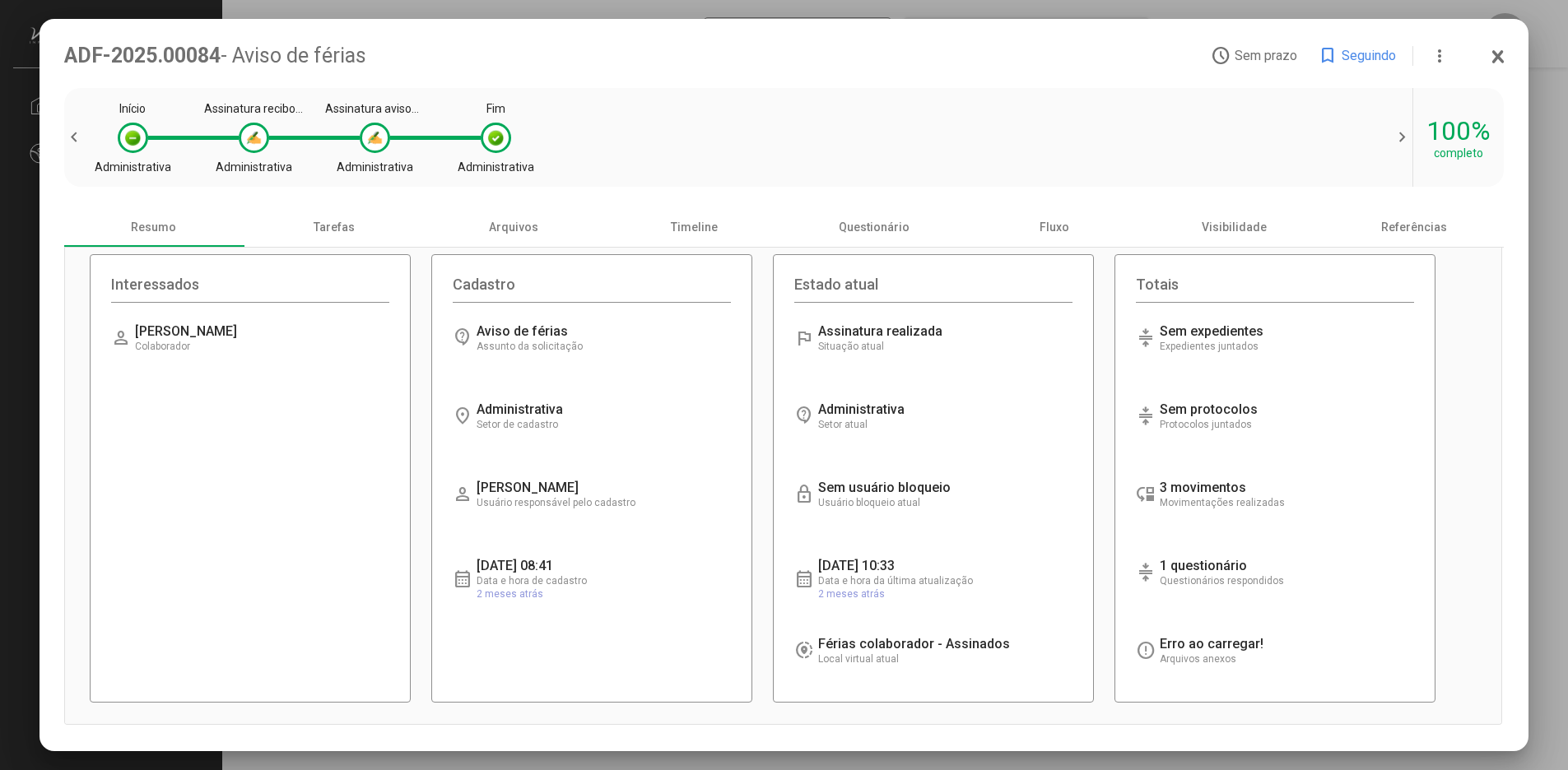
scroll to position [23, 0]
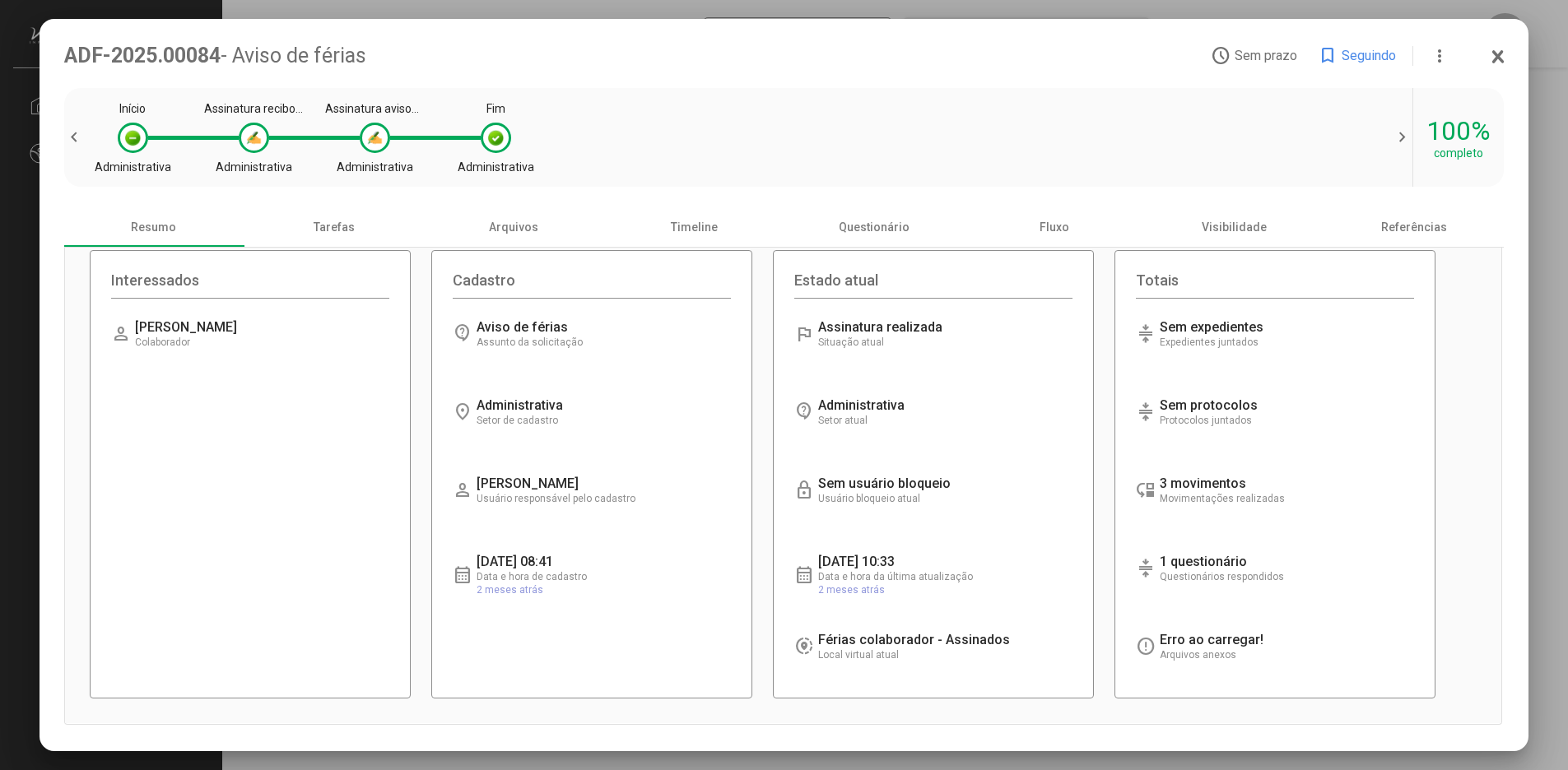
click at [1192, 649] on div "Carregando informações... Arquivos anexos" at bounding box center [1241, 646] width 165 height 29
click at [331, 231] on div "Tarefas" at bounding box center [334, 227] width 181 height 39
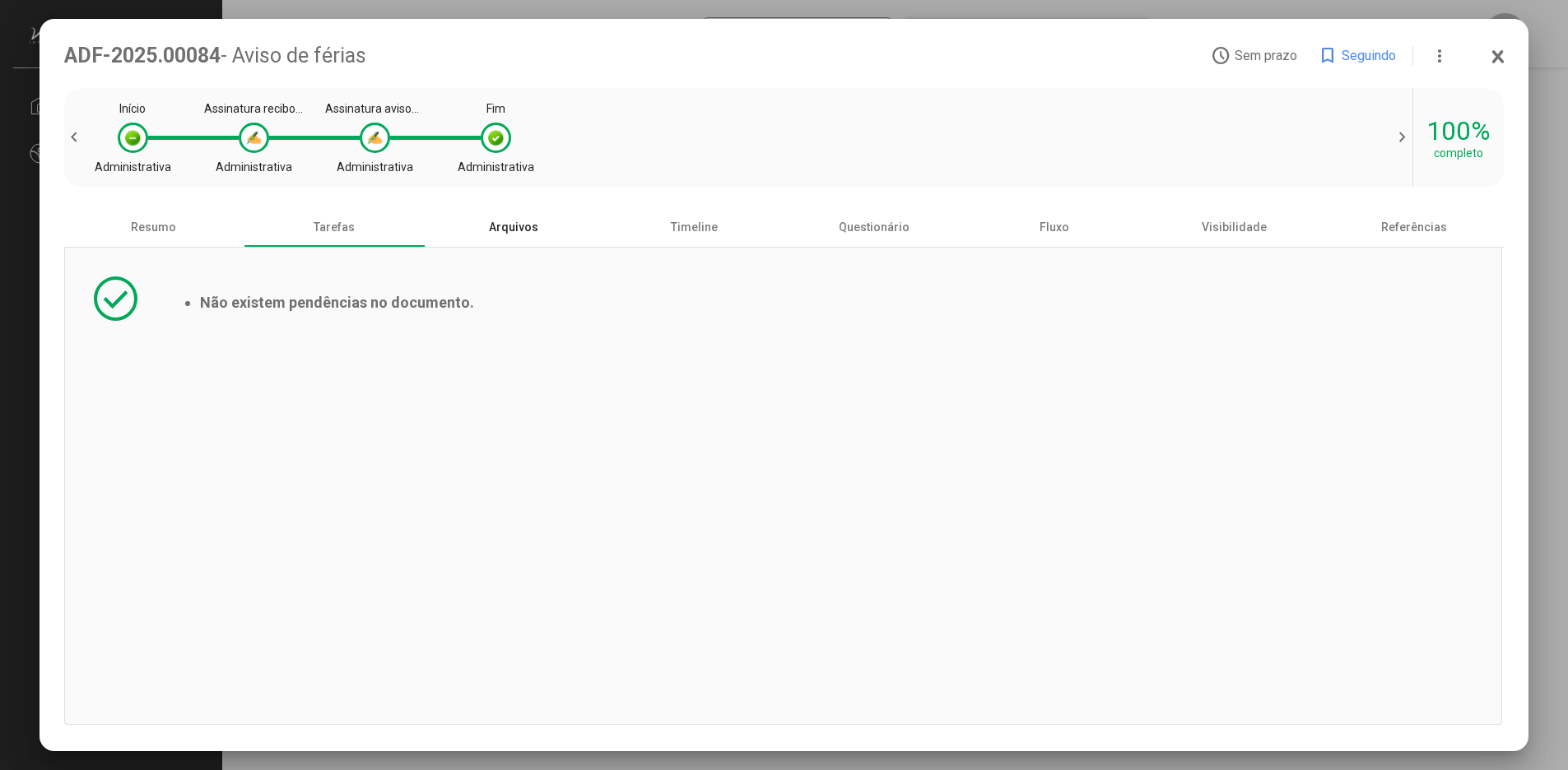
click at [506, 230] on div "Arquivos" at bounding box center [514, 227] width 181 height 39
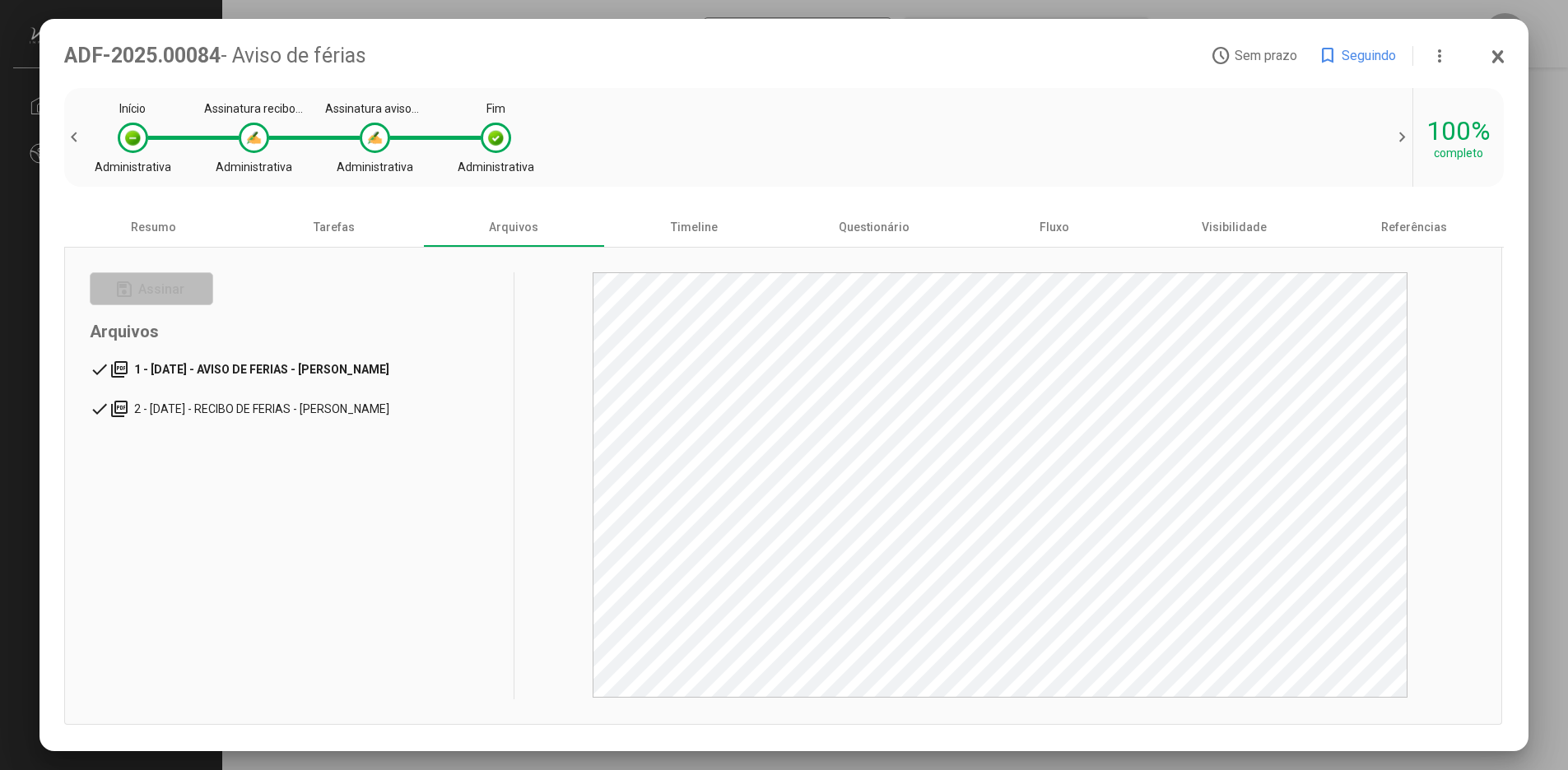
click at [333, 367] on span "1 - [DATE] - AVISO DE FERIAS - [PERSON_NAME]" at bounding box center [262, 370] width 255 height 13
click at [383, 412] on span "2 - [DATE] - RECIBO DE FERIAS - [PERSON_NAME]" at bounding box center [265, 409] width 264 height 13
click at [696, 230] on div "Timeline" at bounding box center [695, 227] width 181 height 39
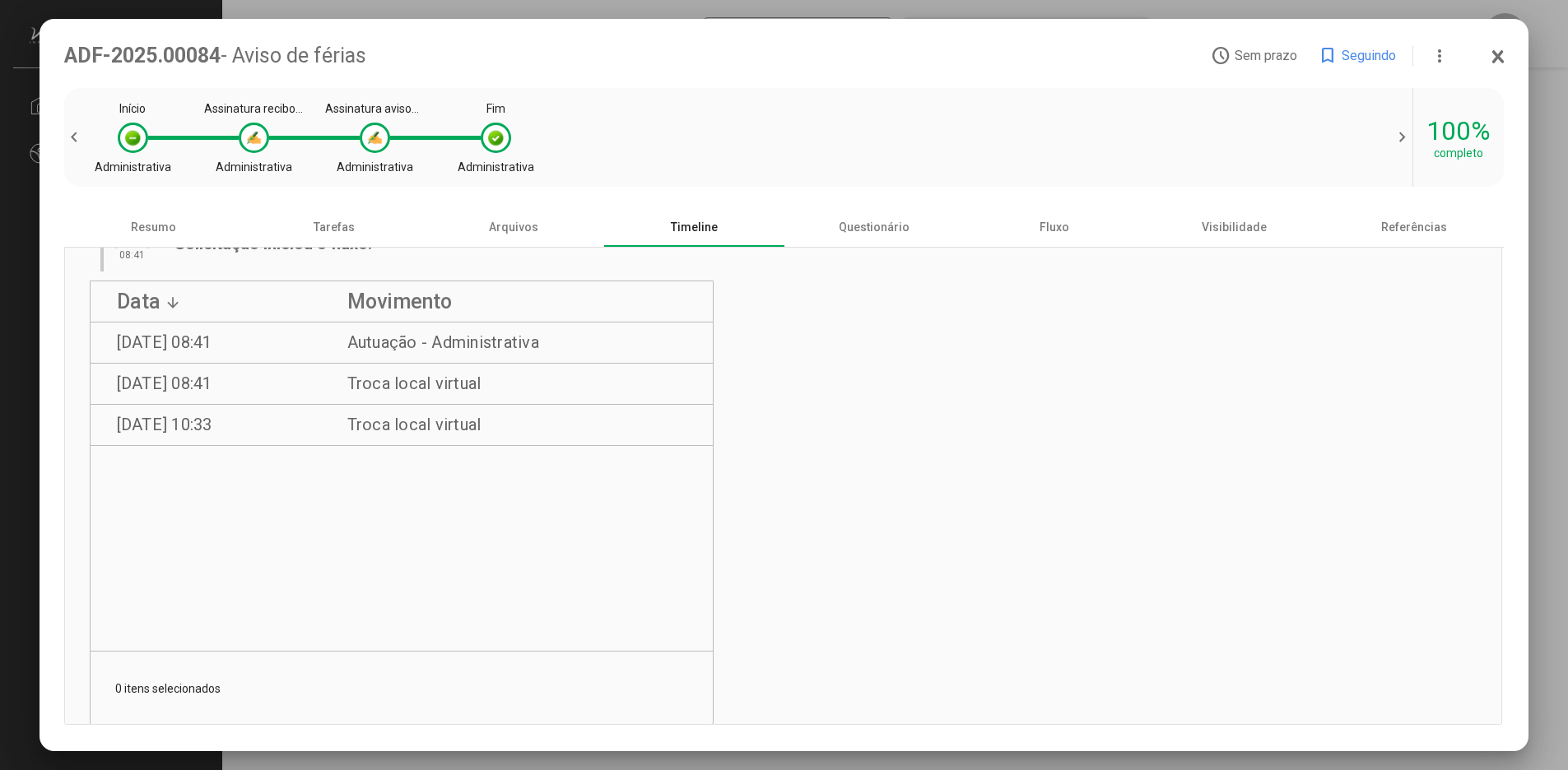
scroll to position [720, 0]
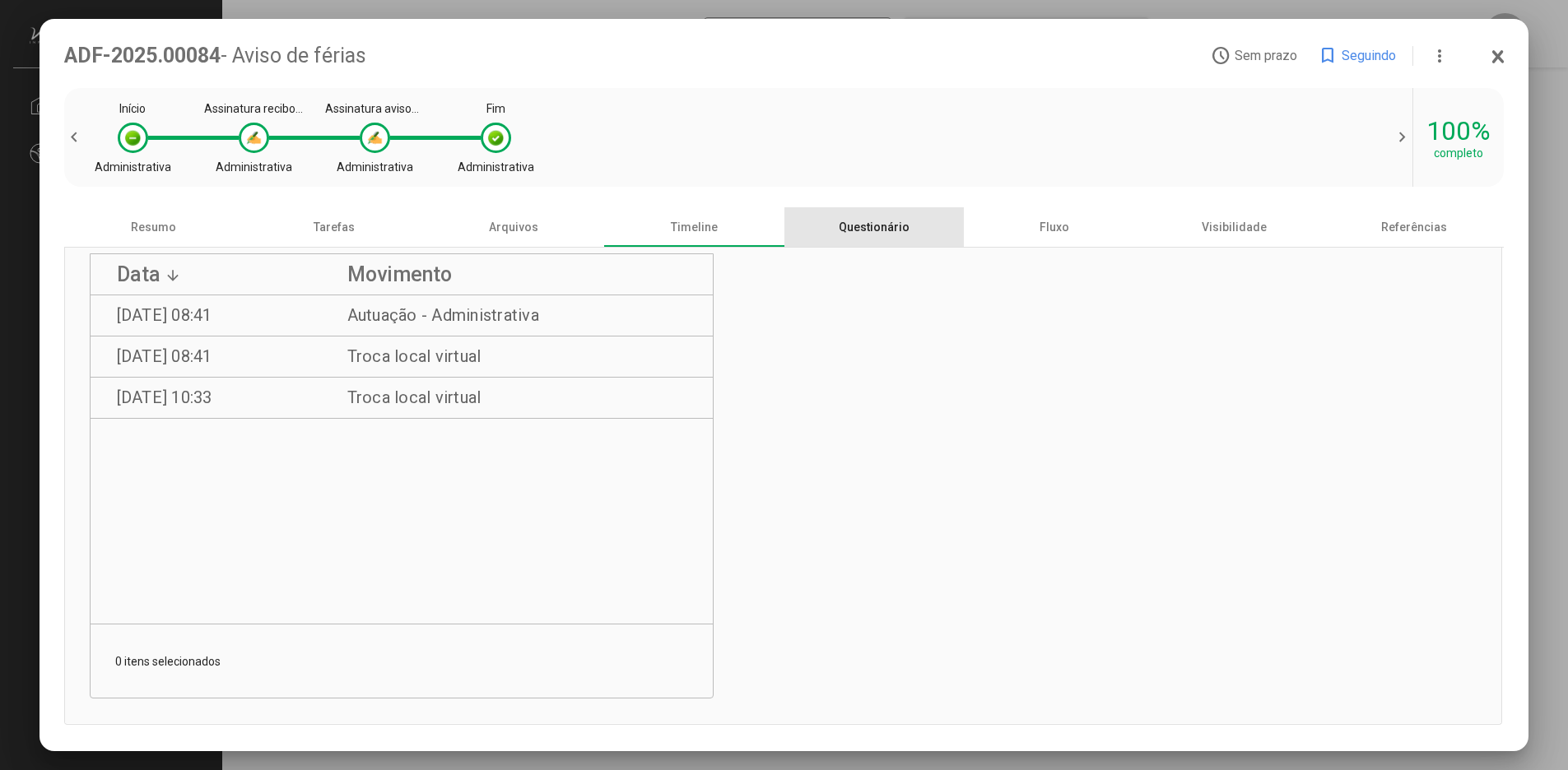
click at [873, 232] on div "Questionário" at bounding box center [874, 227] width 181 height 39
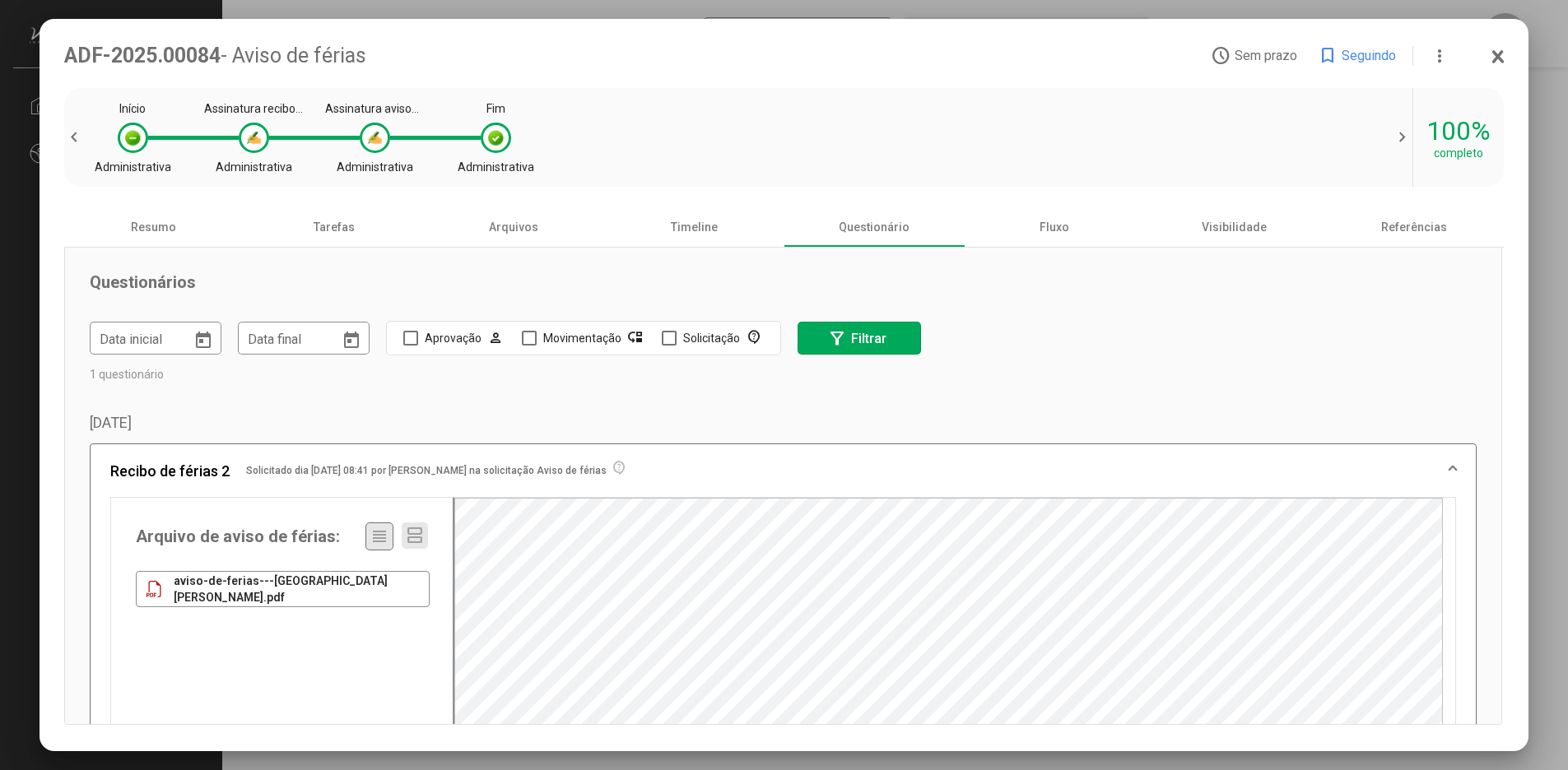
click at [452, 341] on div "Aprovação person" at bounding box center [465, 338] width 81 height 20
click at [453, 340] on div "Aprovação person" at bounding box center [465, 338] width 81 height 20
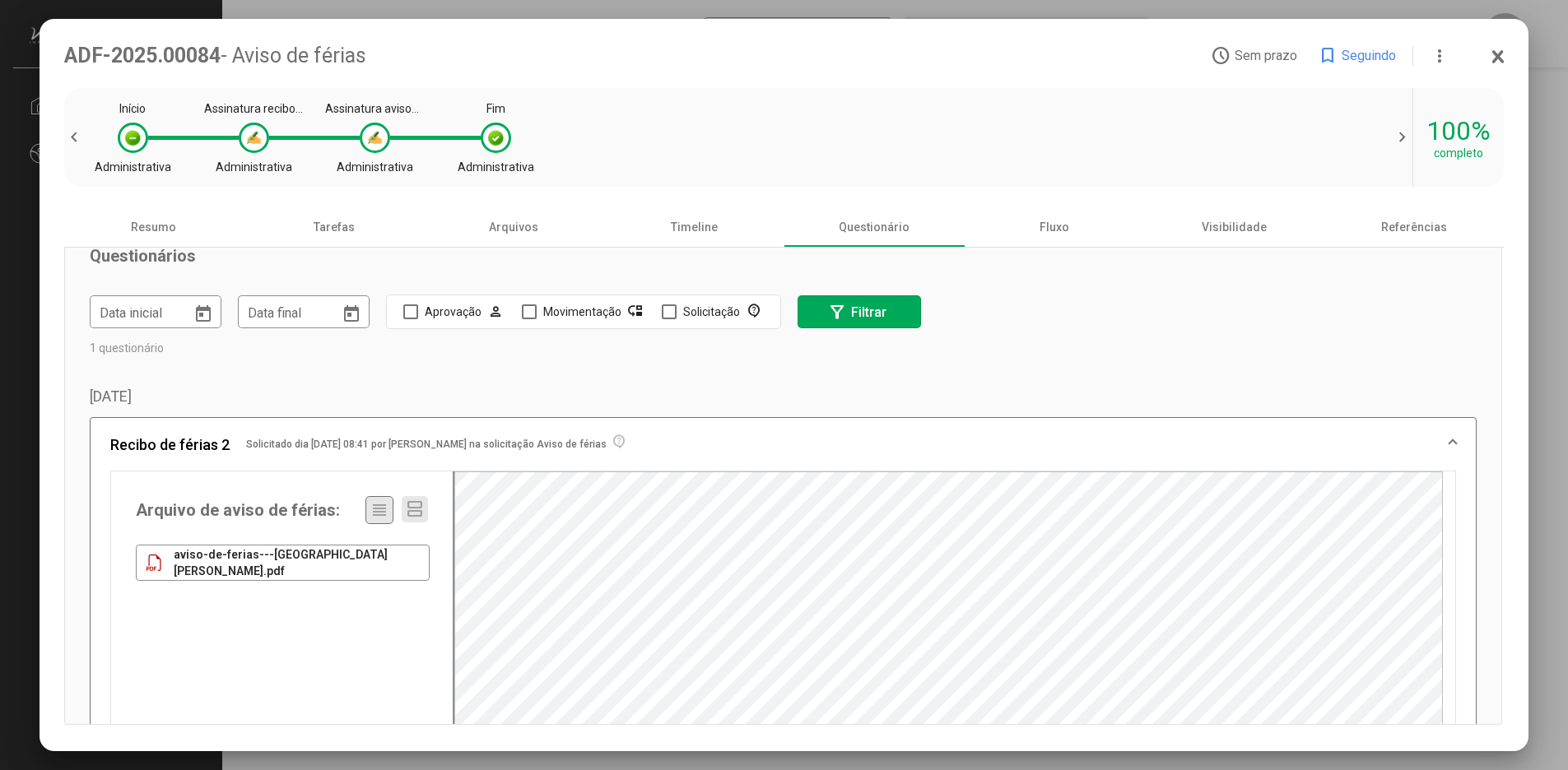
scroll to position [0, 0]
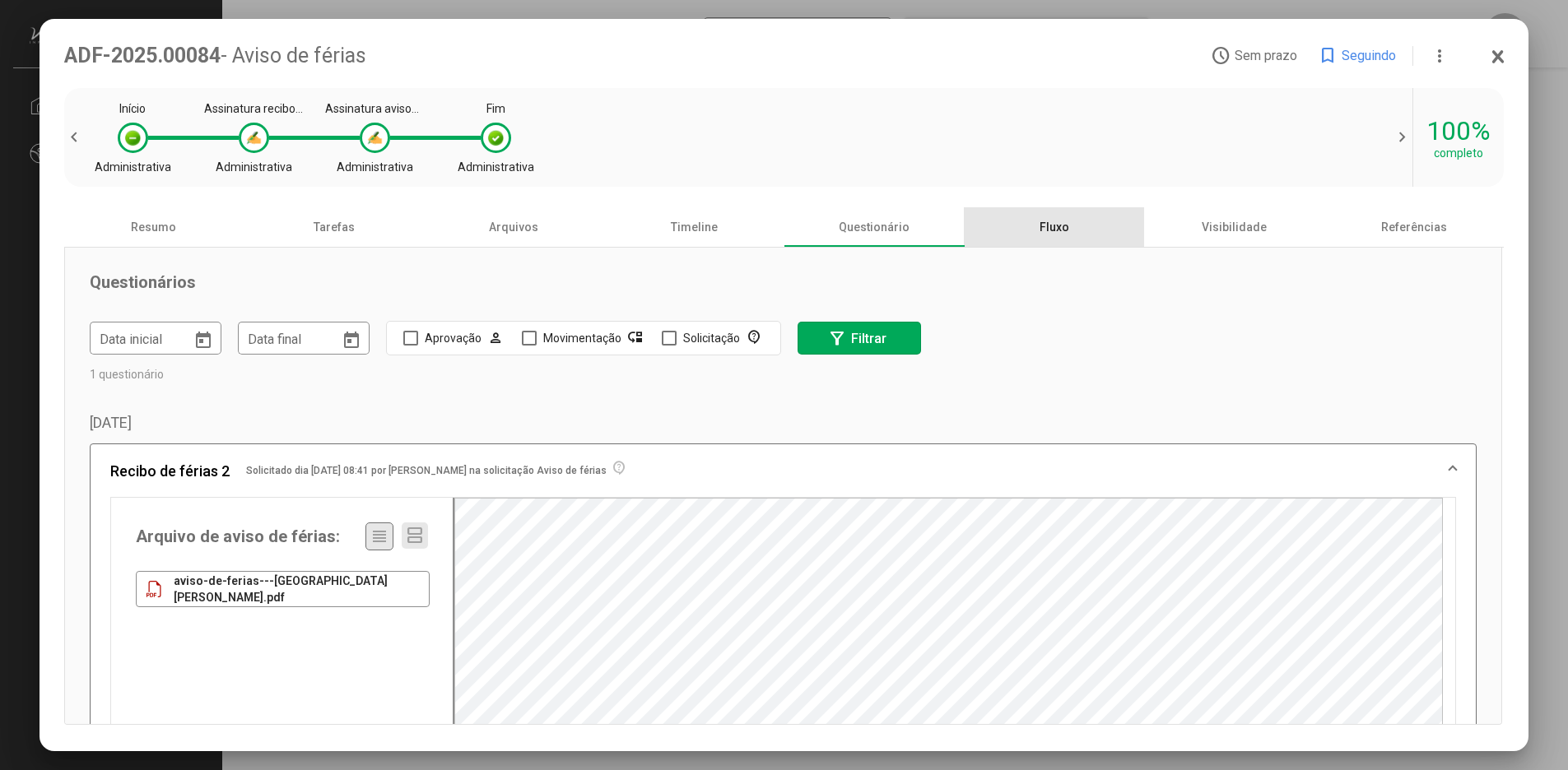
click at [1053, 230] on div "Fluxo" at bounding box center [1054, 227] width 181 height 39
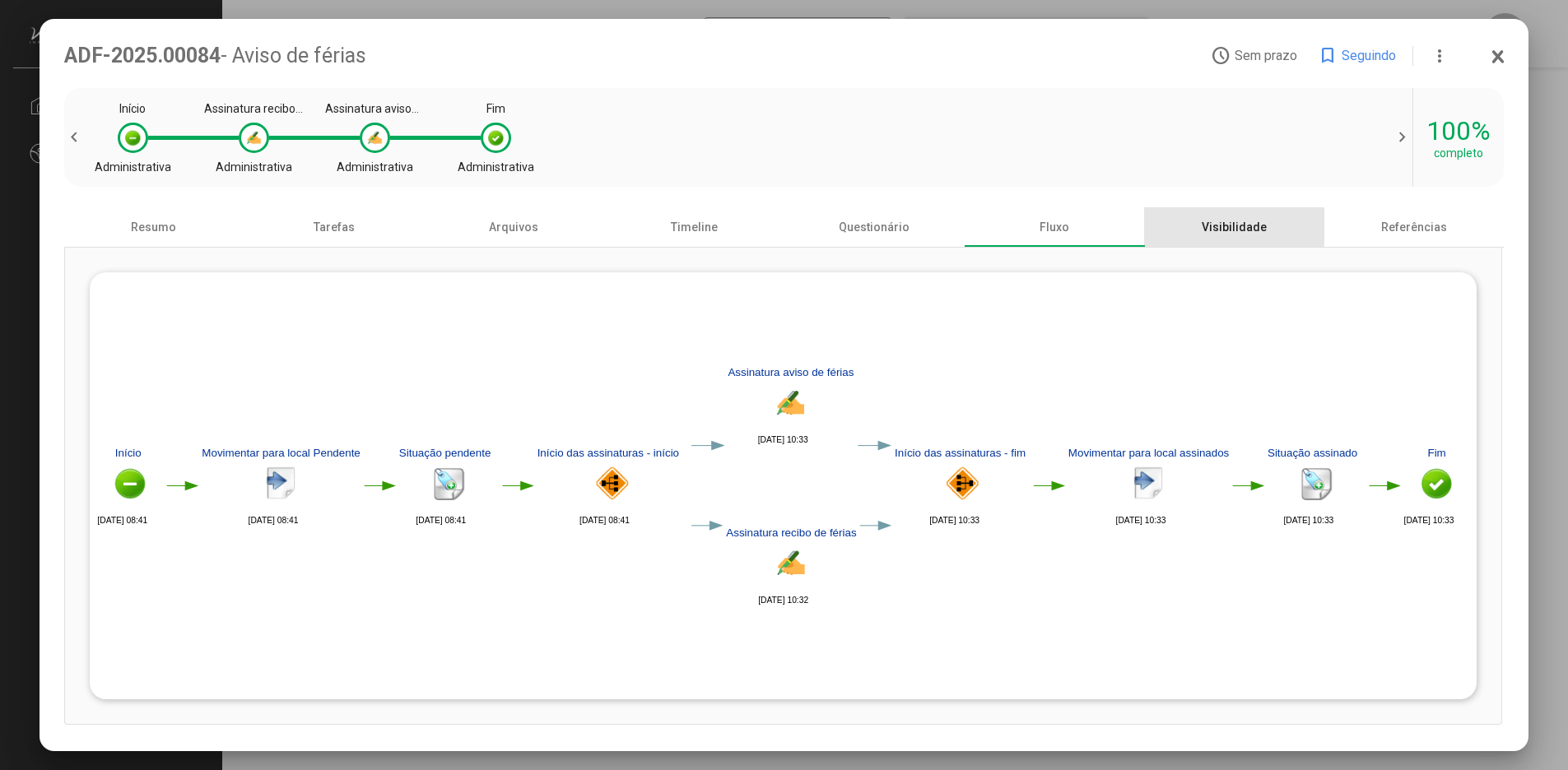
click at [1223, 228] on div "Visibilidade" at bounding box center [1235, 227] width 181 height 39
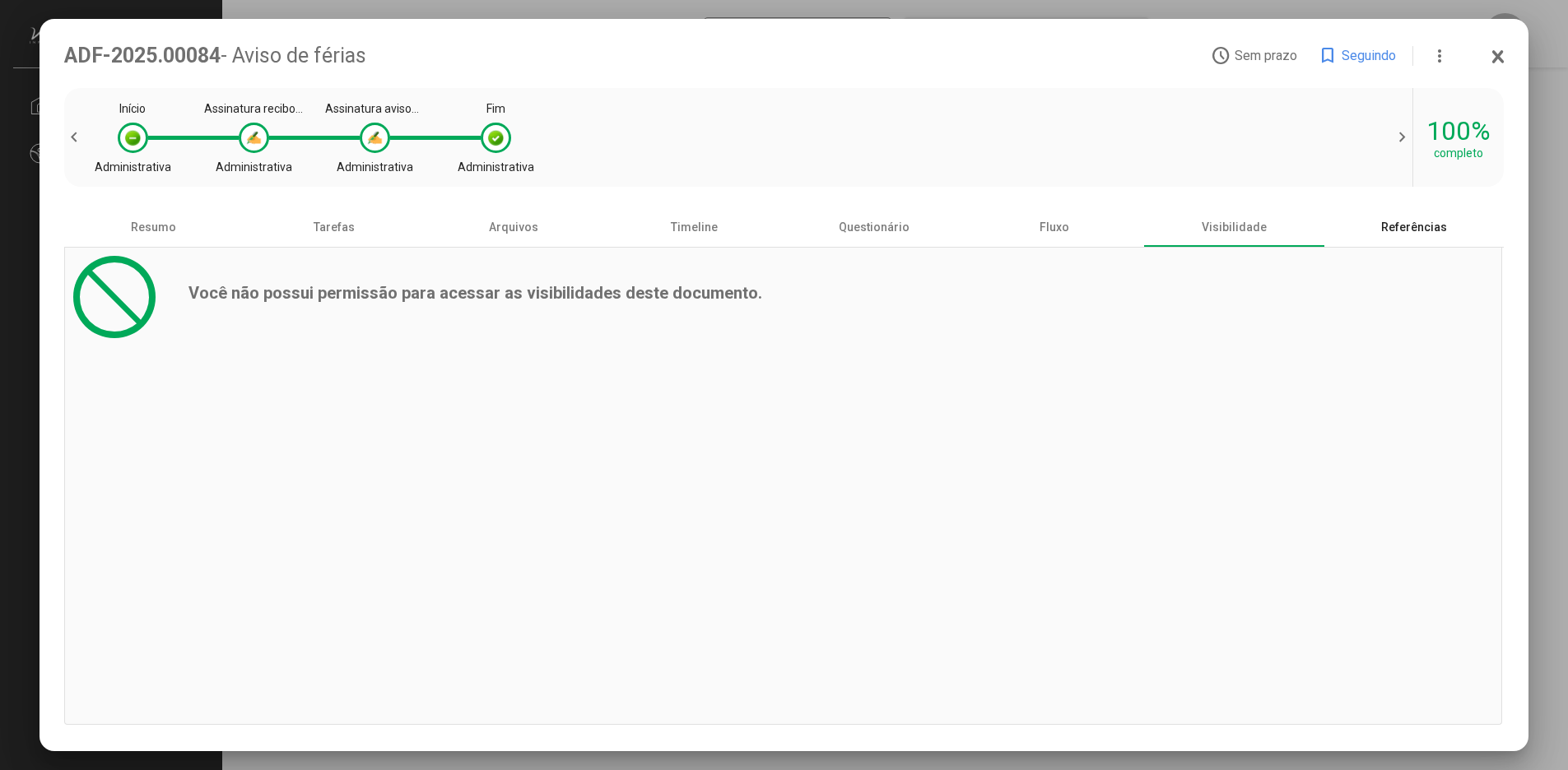
click at [1414, 231] on div "Referências" at bounding box center [1414, 227] width 181 height 39
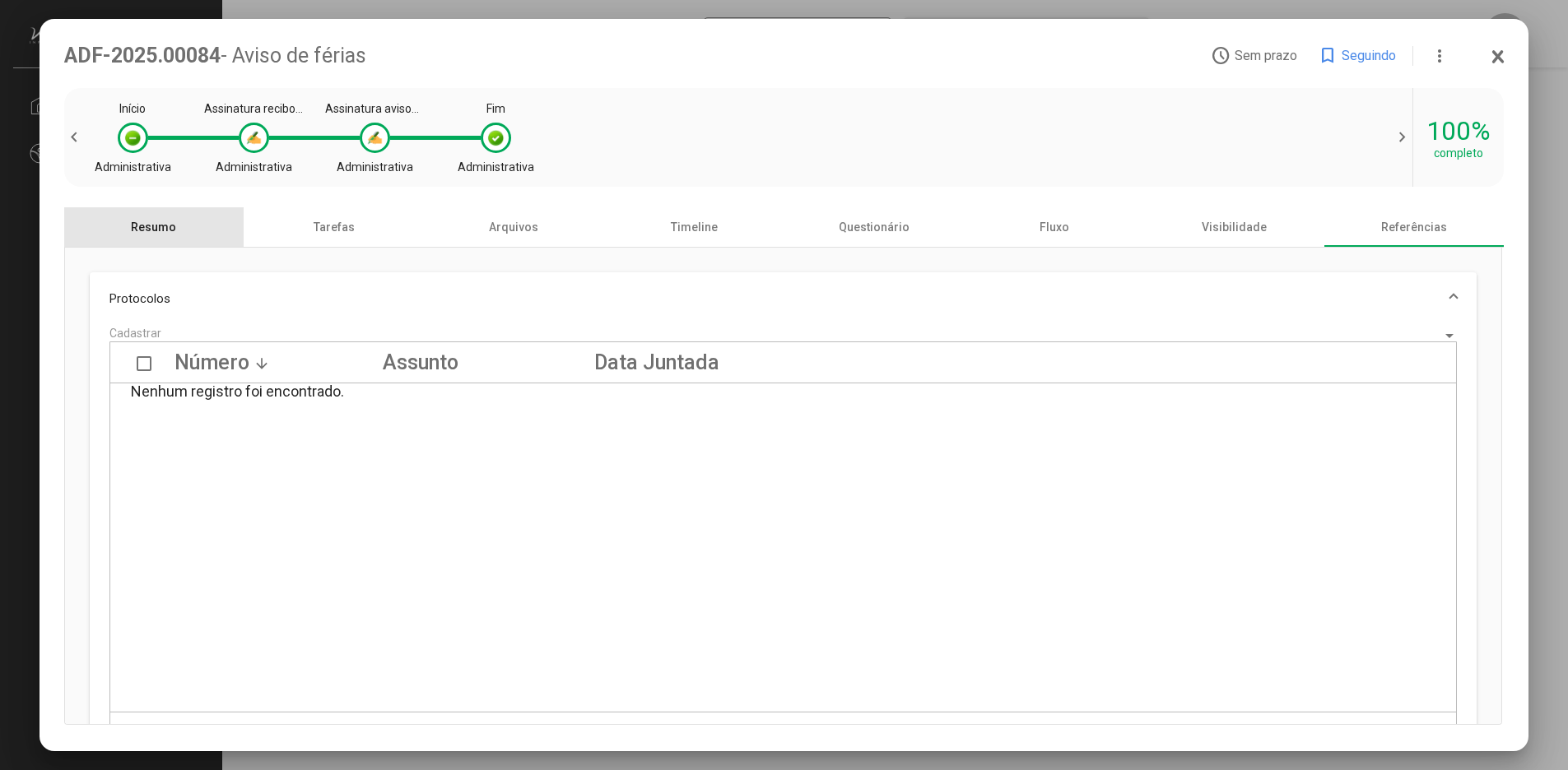
click at [159, 232] on div "Resumo" at bounding box center [155, 227] width 181 height 39
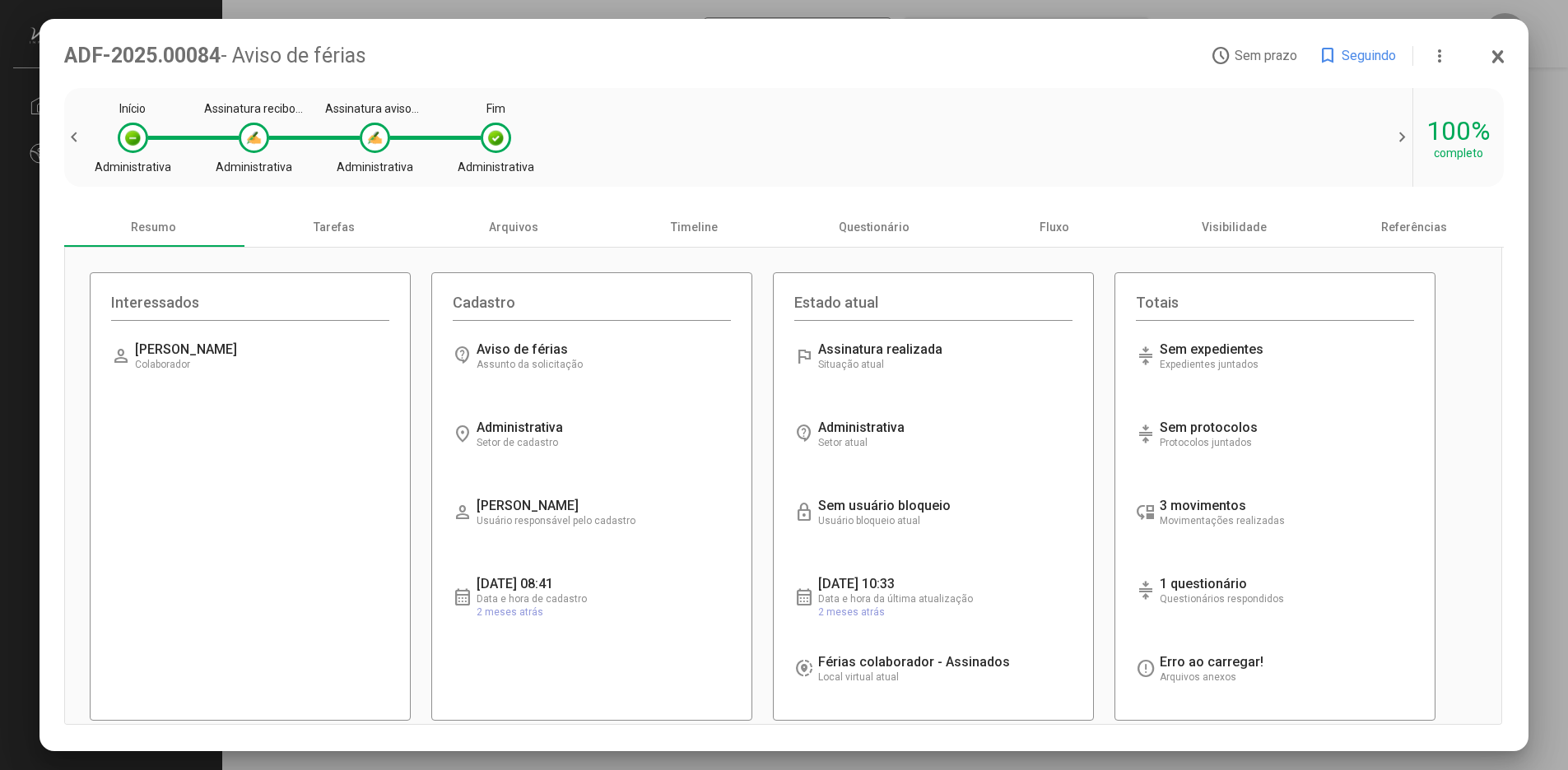
click at [74, 138] on span "chevron_left" at bounding box center [76, 137] width 25 height 20
click at [1499, 58] on icon at bounding box center [1498, 57] width 9 height 10
